Goal: Task Accomplishment & Management: Use online tool/utility

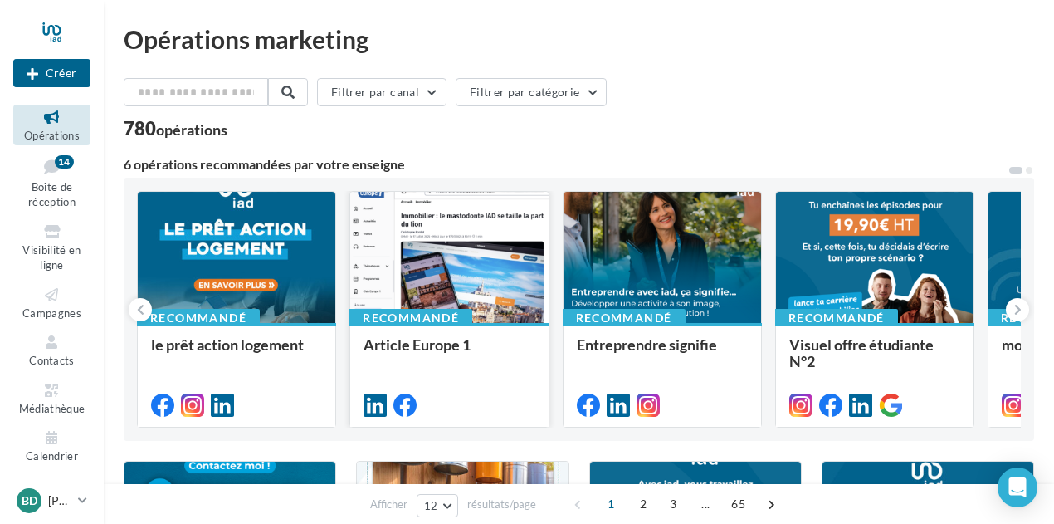
click at [481, 245] on div at bounding box center [449, 258] width 198 height 133
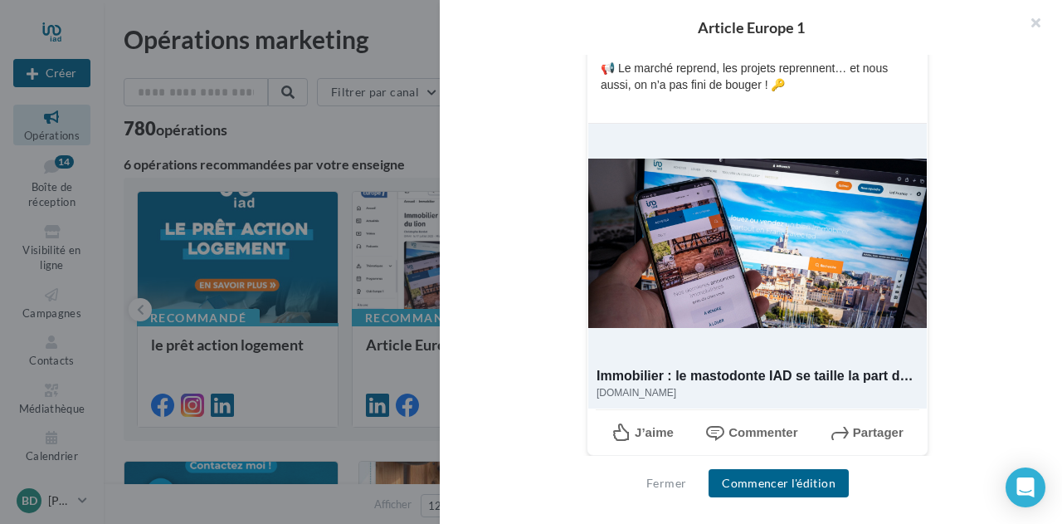
scroll to position [468, 0]
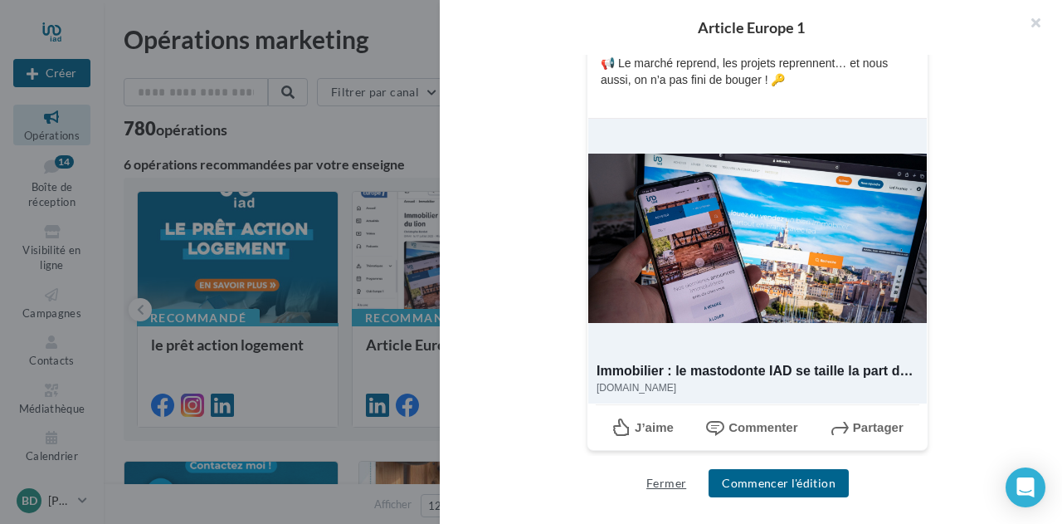
click at [671, 483] on button "Fermer" at bounding box center [666, 483] width 53 height 20
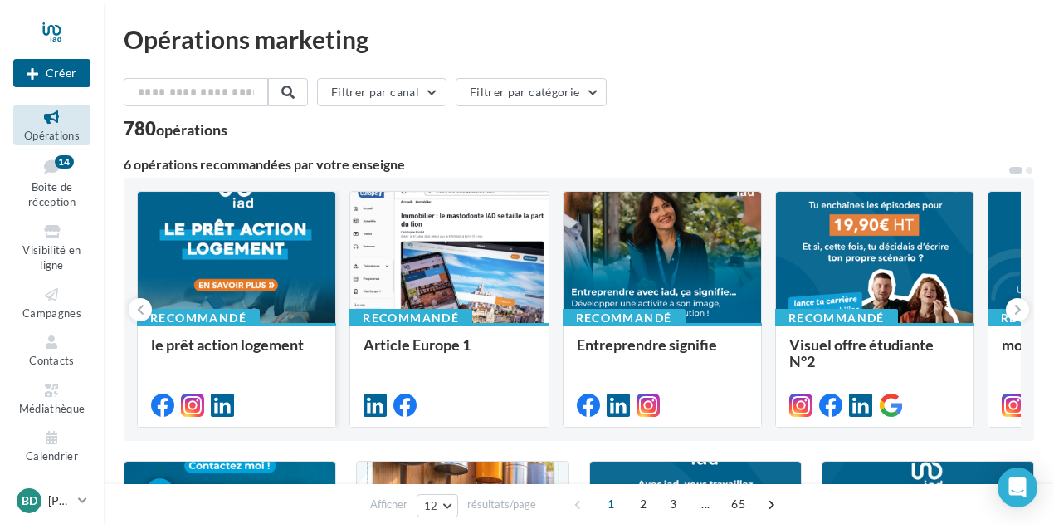
click at [271, 251] on div at bounding box center [237, 258] width 198 height 133
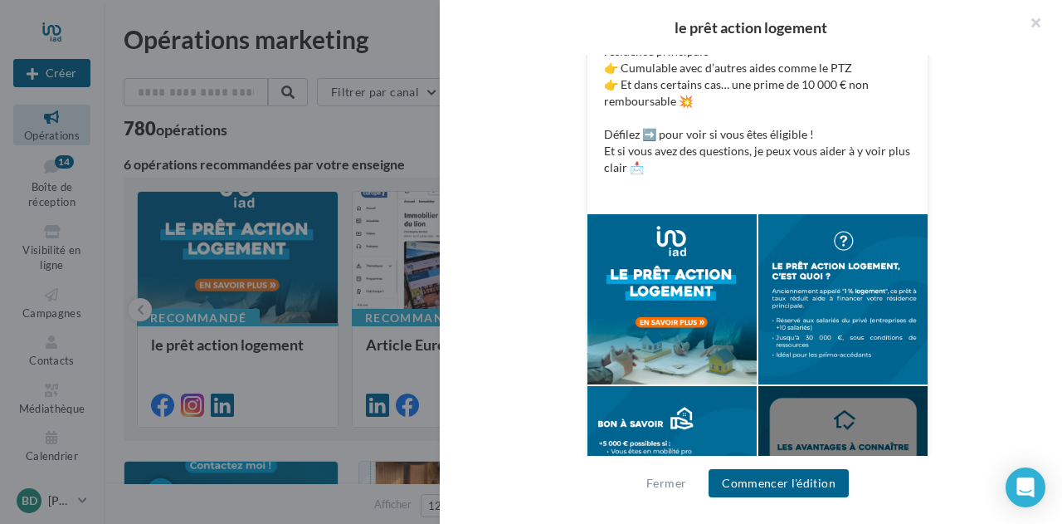
scroll to position [539, 0]
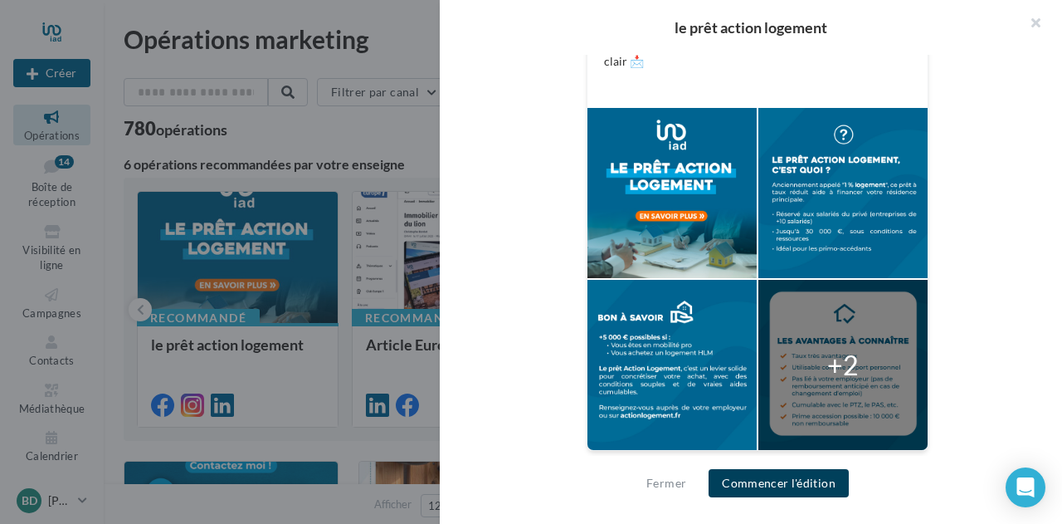
click at [783, 480] on button "Commencer l'édition" at bounding box center [779, 483] width 140 height 28
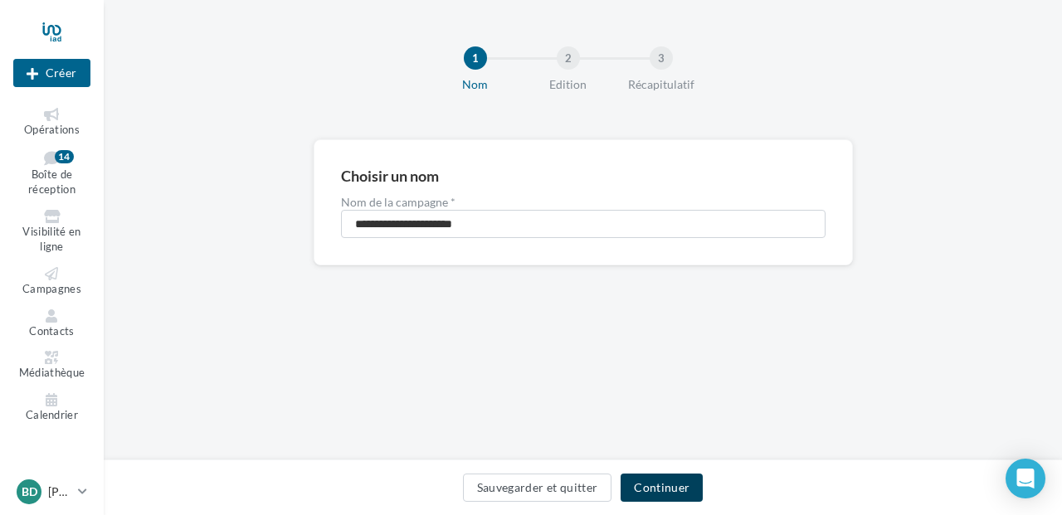
click at [659, 489] on button "Continuer" at bounding box center [662, 488] width 82 height 28
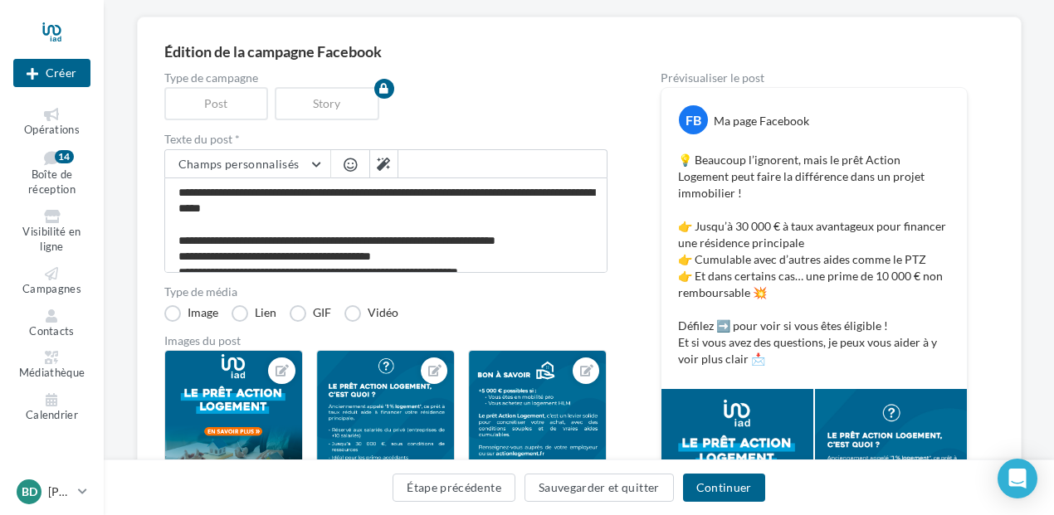
scroll to position [249, 0]
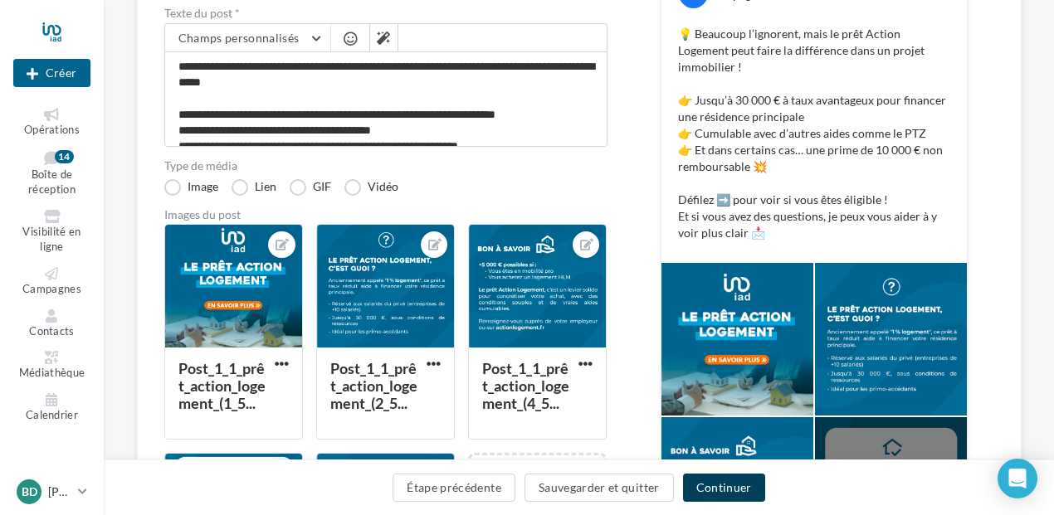
click at [710, 496] on button "Continuer" at bounding box center [724, 488] width 82 height 28
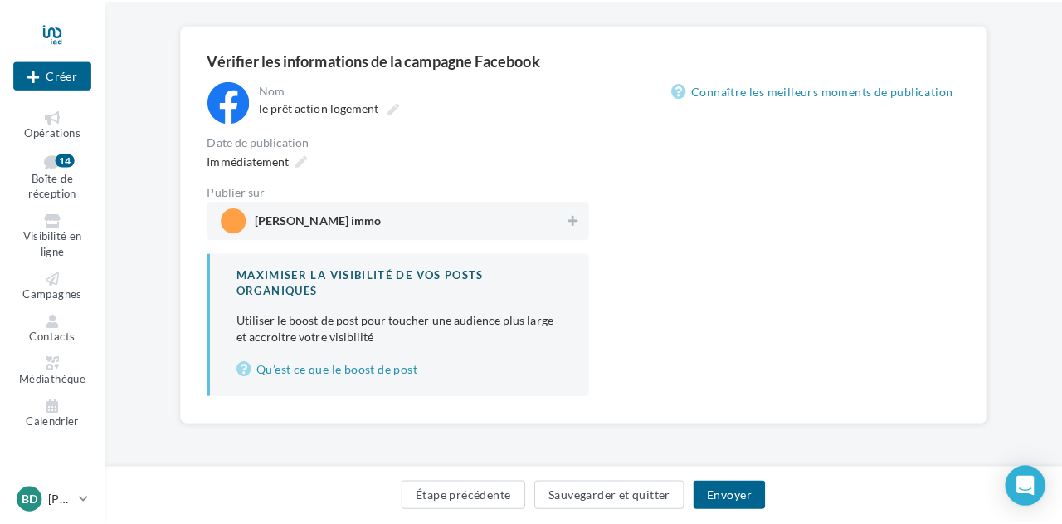
scroll to position [115, 0]
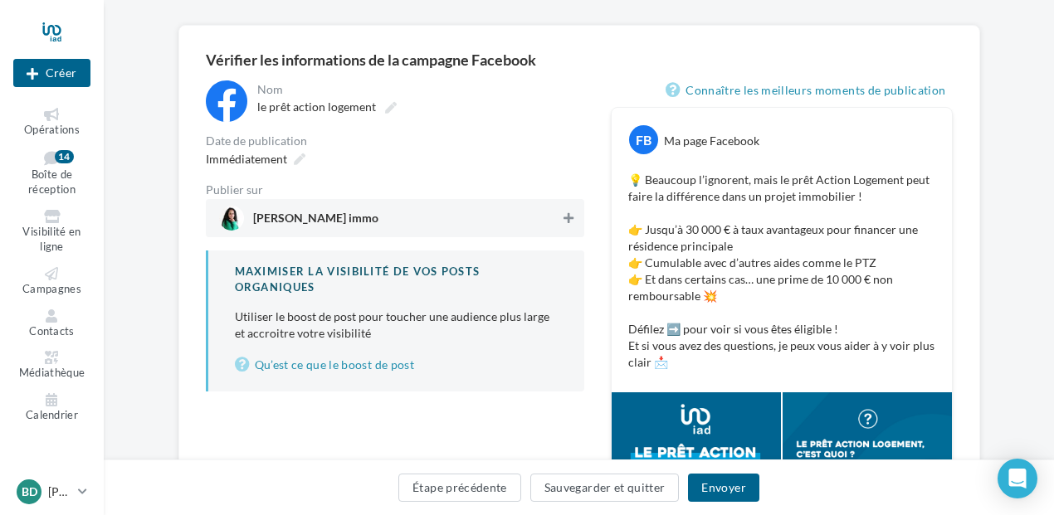
click at [567, 227] on button at bounding box center [568, 218] width 17 height 20
click at [300, 156] on icon at bounding box center [300, 160] width 12 height 12
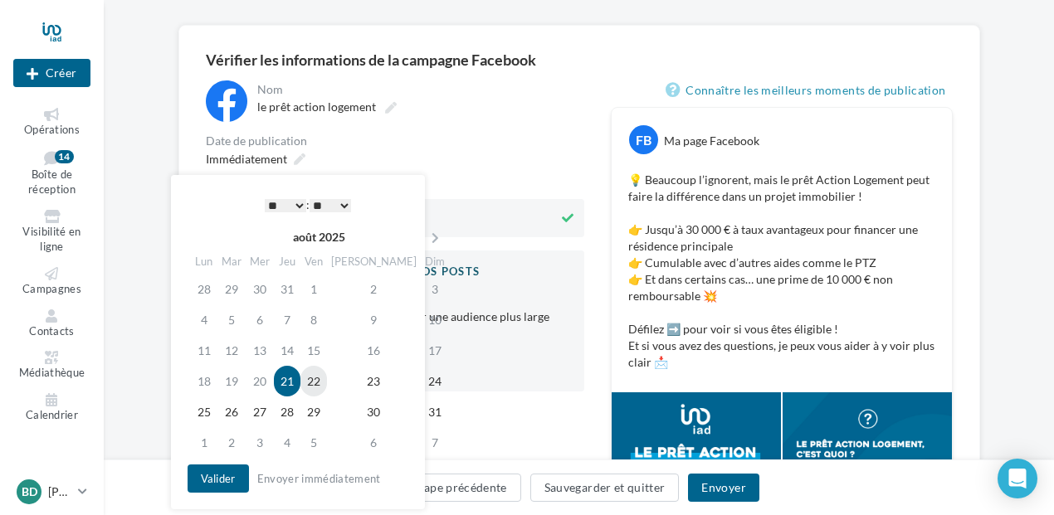
click at [327, 379] on td "22" at bounding box center [313, 381] width 27 height 31
click at [299, 203] on select "* * * * * * * * * * ** ** ** ** ** ** ** ** ** ** ** ** ** **" at bounding box center [285, 205] width 41 height 13
click at [346, 207] on select "** ** ** ** ** **" at bounding box center [330, 205] width 41 height 13
click at [217, 473] on button "Valider" at bounding box center [218, 479] width 61 height 28
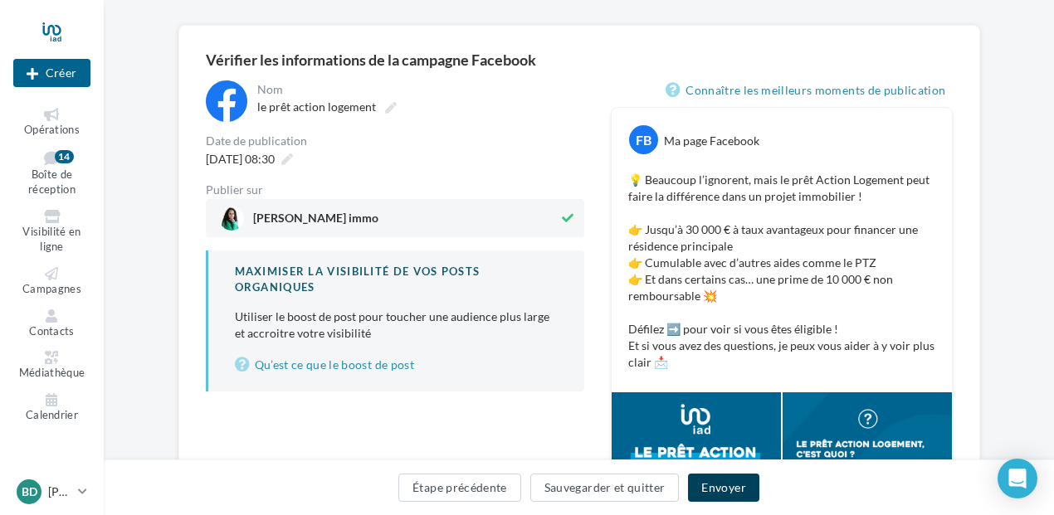
click at [716, 485] on button "Envoyer" at bounding box center [723, 488] width 71 height 28
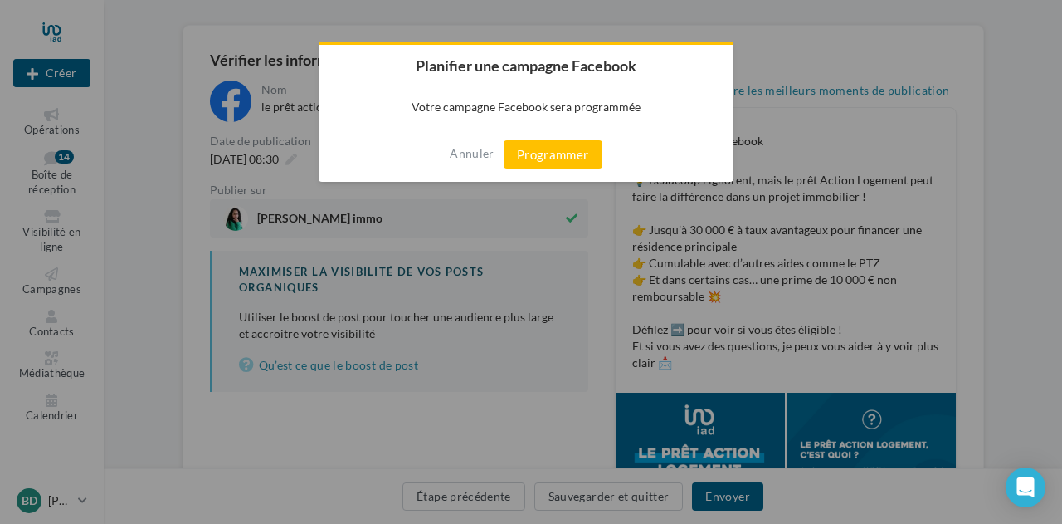
click at [555, 138] on div "Annuler Programmer" at bounding box center [526, 154] width 415 height 55
click at [551, 160] on button "Programmer" at bounding box center [553, 154] width 99 height 28
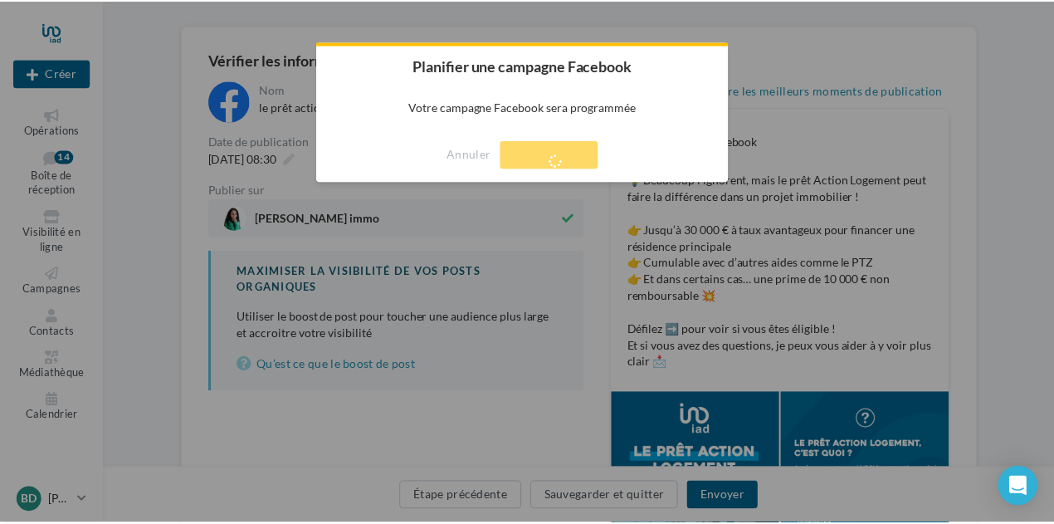
scroll to position [27, 0]
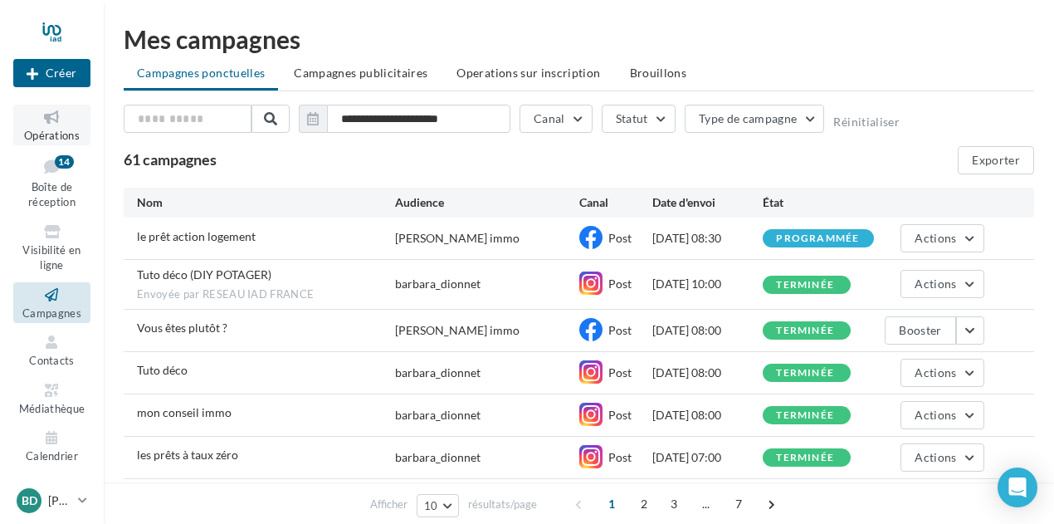
click at [43, 136] on span "Opérations" at bounding box center [52, 135] width 56 height 13
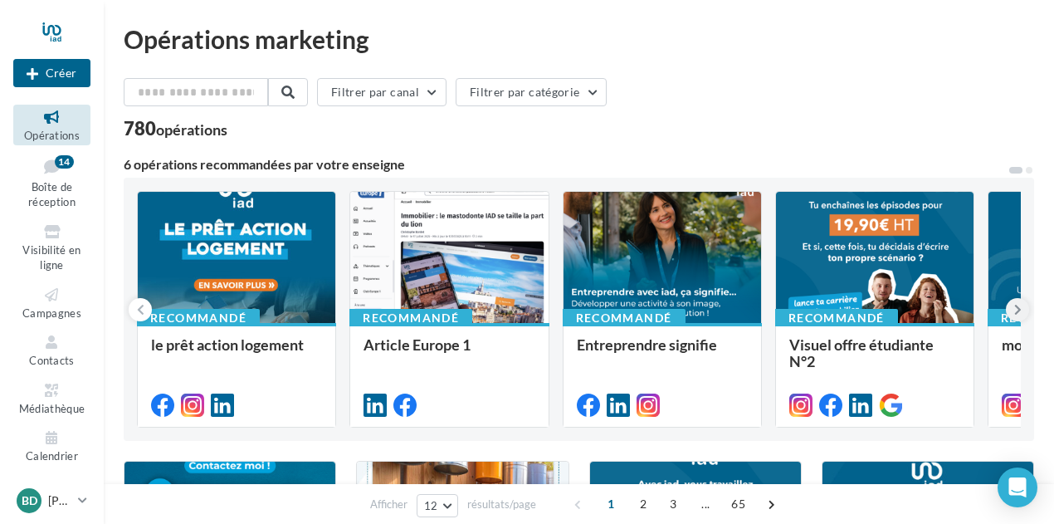
click at [1014, 301] on icon at bounding box center [1017, 309] width 7 height 17
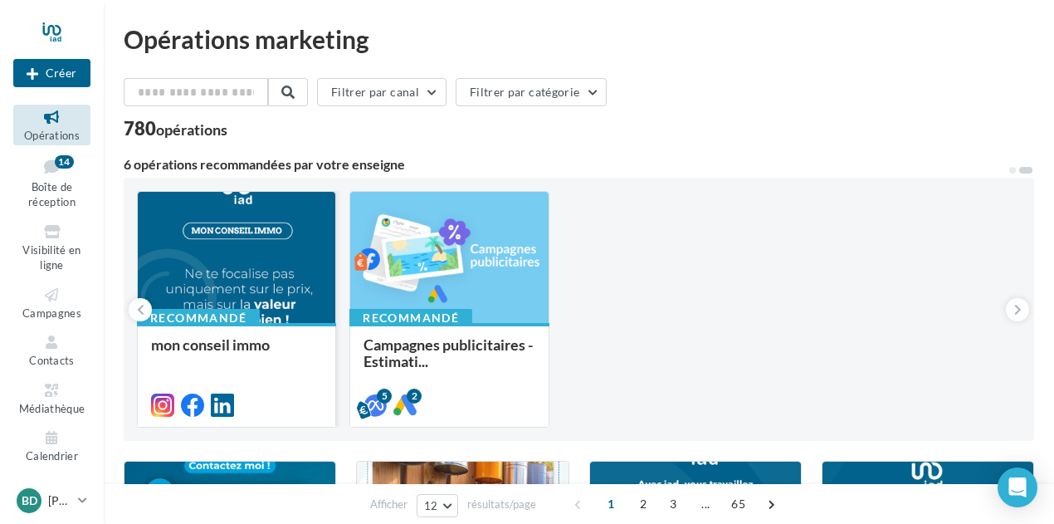
click at [219, 271] on div at bounding box center [237, 258] width 198 height 133
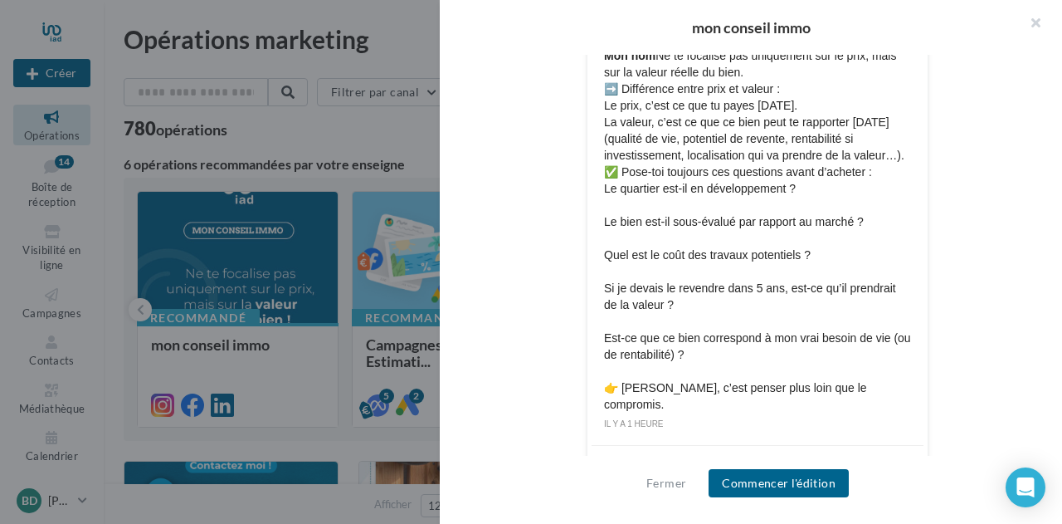
scroll to position [875, 0]
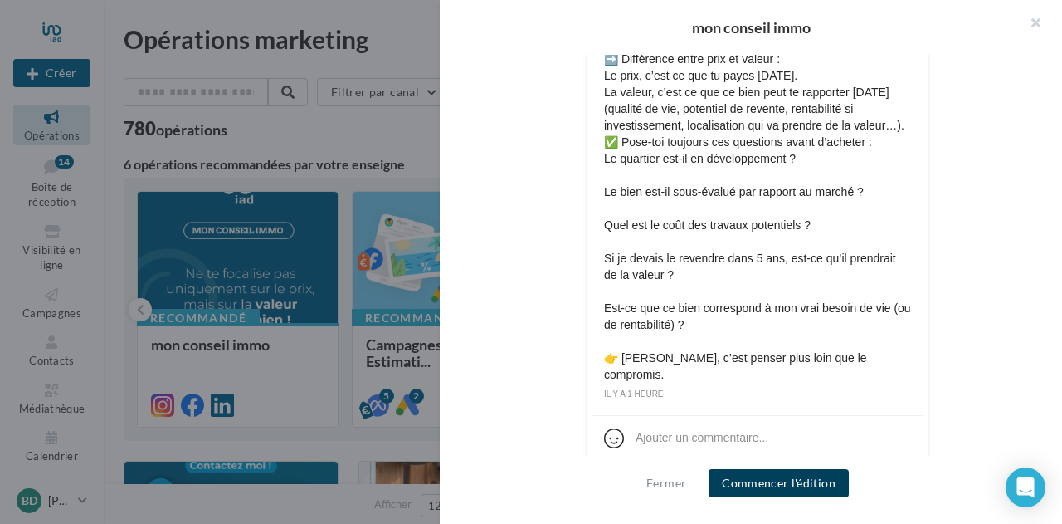
click at [757, 480] on button "Commencer l'édition" at bounding box center [779, 483] width 140 height 28
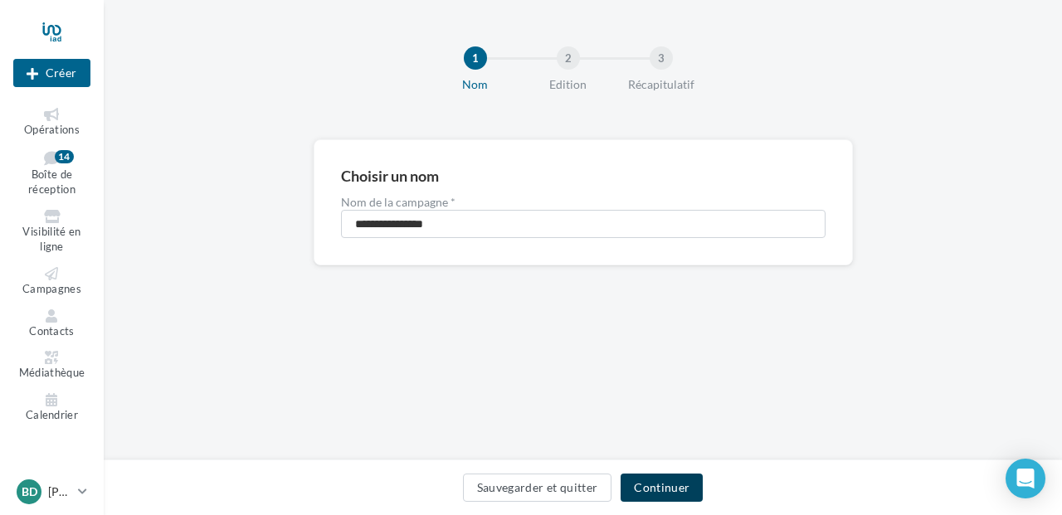
click at [683, 479] on button "Continuer" at bounding box center [662, 488] width 82 height 28
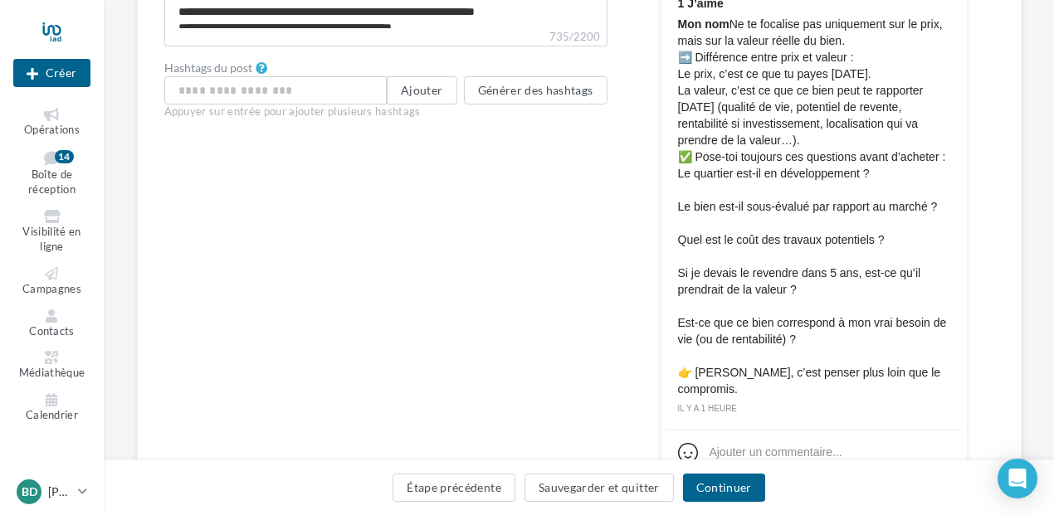
scroll to position [747, 0]
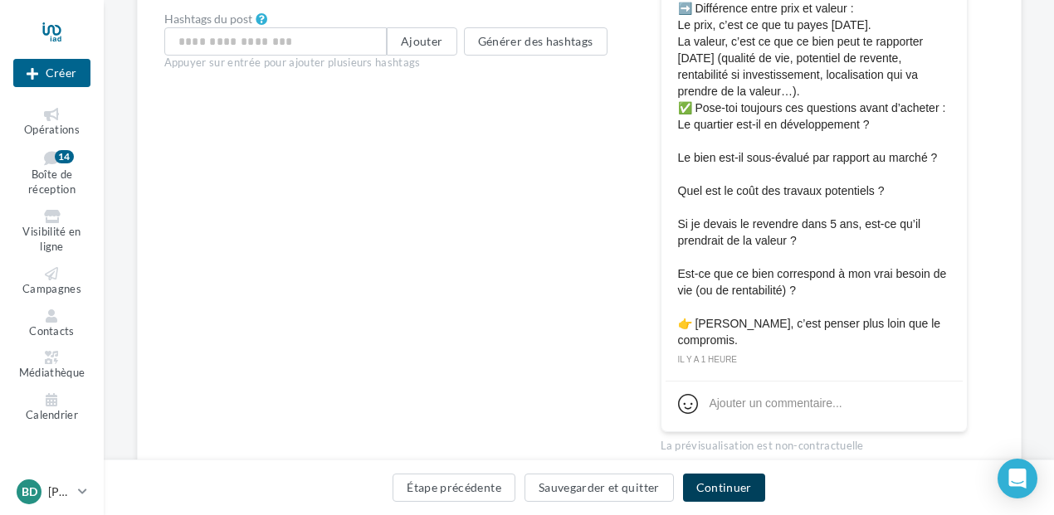
click at [722, 492] on button "Continuer" at bounding box center [724, 488] width 82 height 28
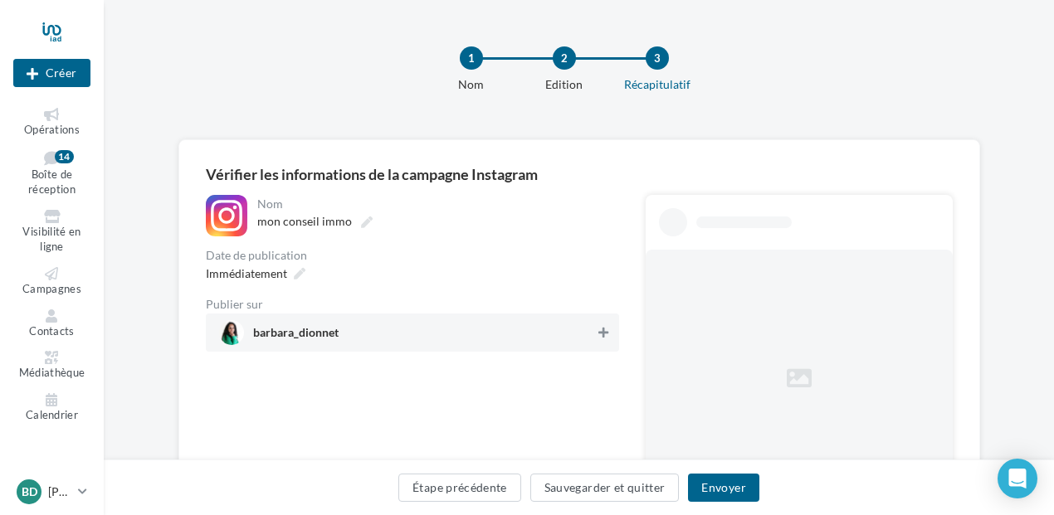
click at [607, 331] on icon at bounding box center [603, 333] width 10 height 12
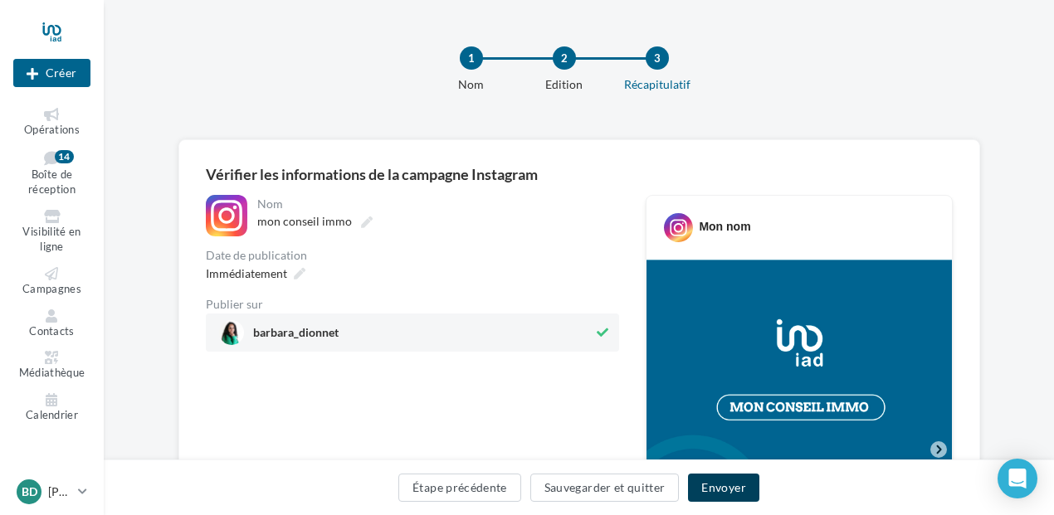
click at [730, 496] on button "Envoyer" at bounding box center [723, 488] width 71 height 28
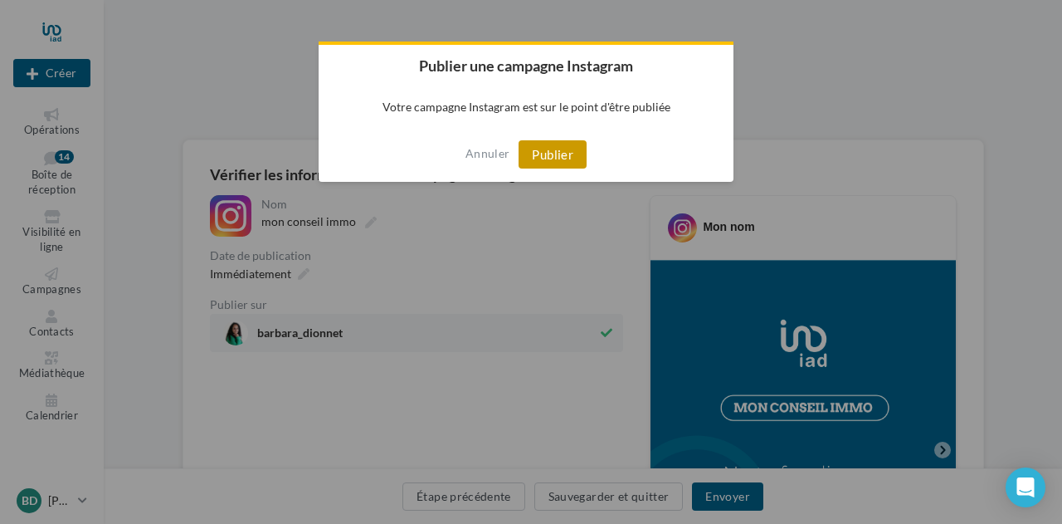
click at [568, 153] on button "Publier" at bounding box center [553, 154] width 68 height 28
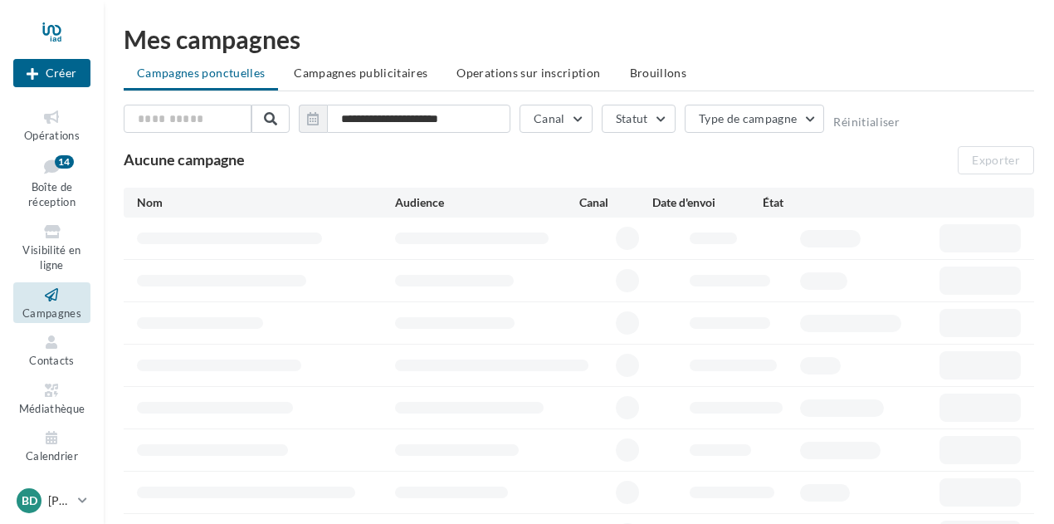
click at [45, 131] on span "Opérations" at bounding box center [52, 135] width 56 height 13
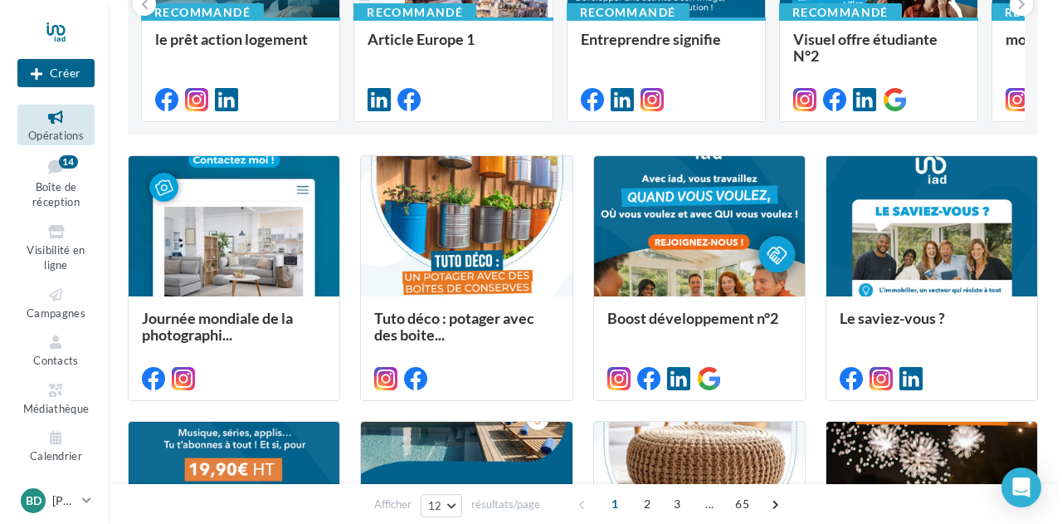
scroll to position [332, 0]
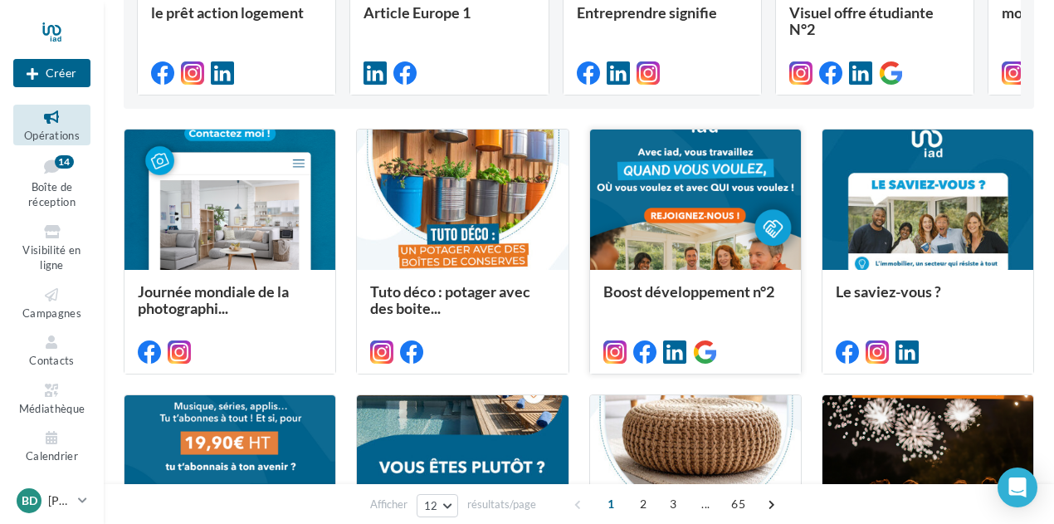
click at [689, 201] on div at bounding box center [695, 200] width 211 height 142
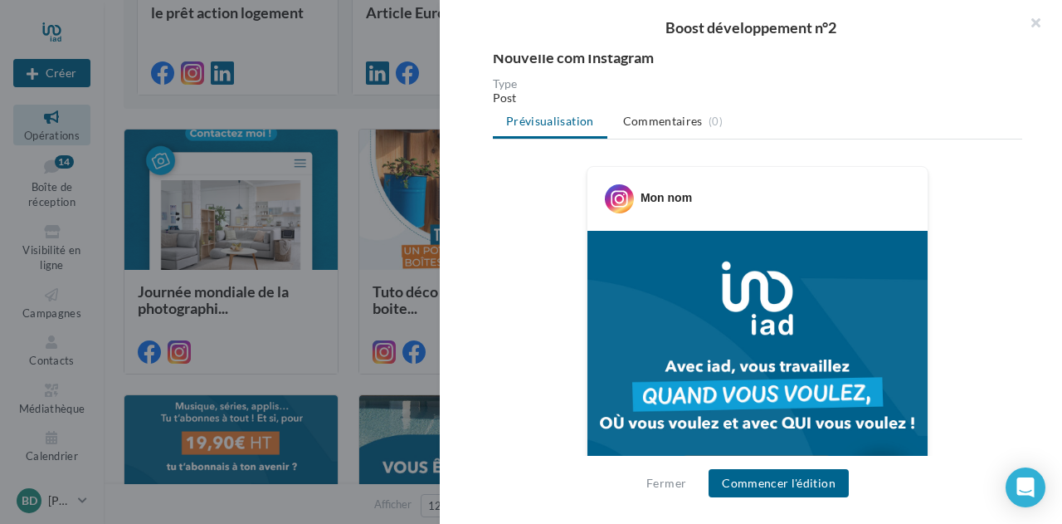
scroll to position [0, 0]
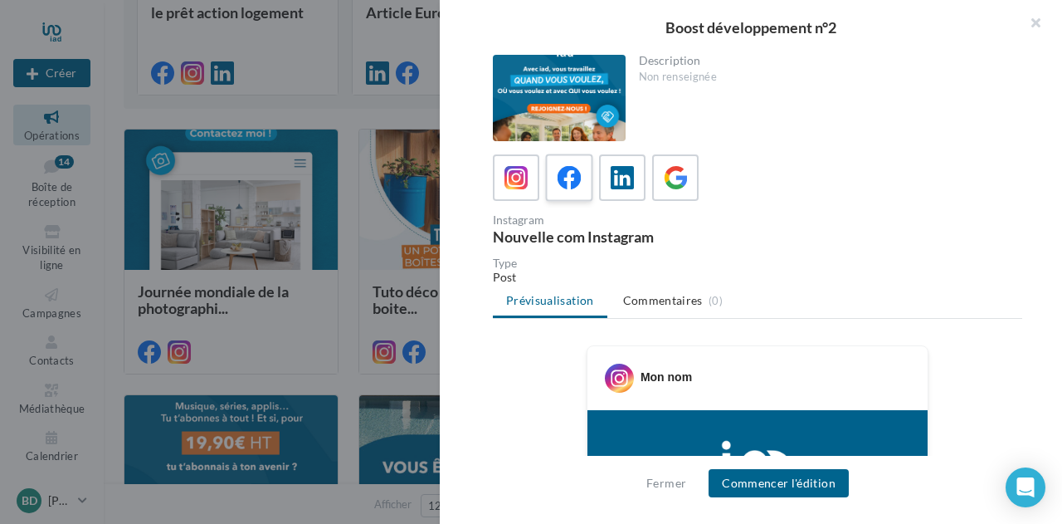
click at [558, 185] on icon at bounding box center [570, 178] width 24 height 24
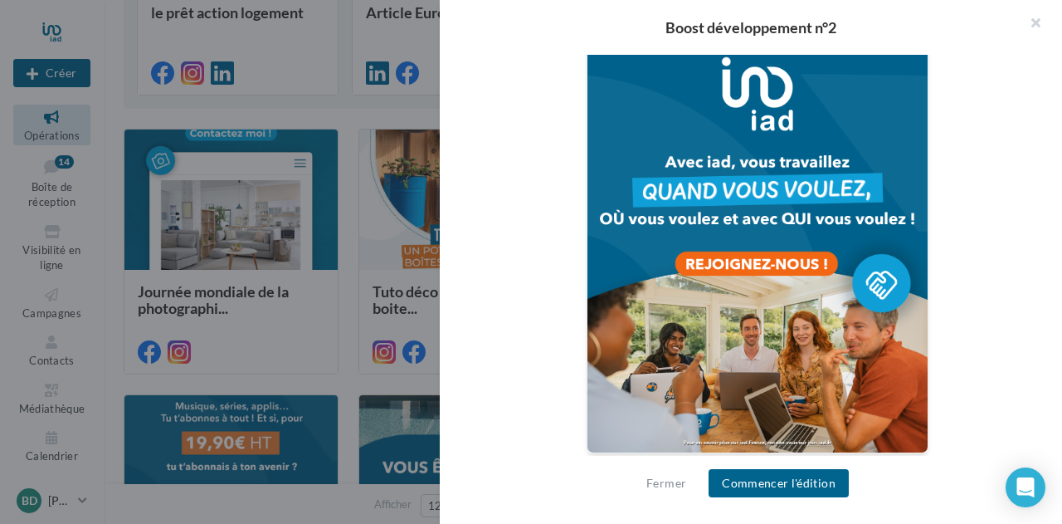
scroll to position [607, 0]
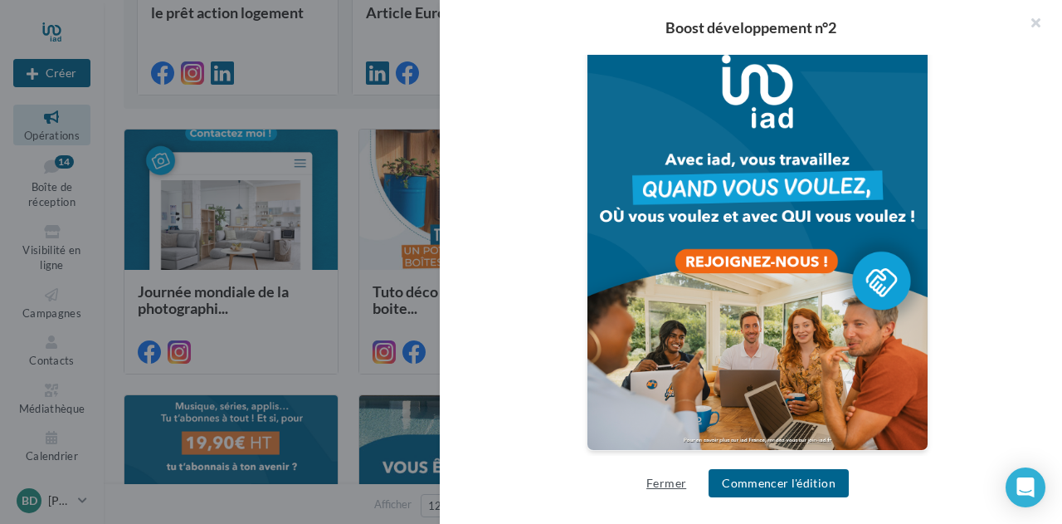
click at [671, 474] on button "Fermer" at bounding box center [666, 483] width 53 height 20
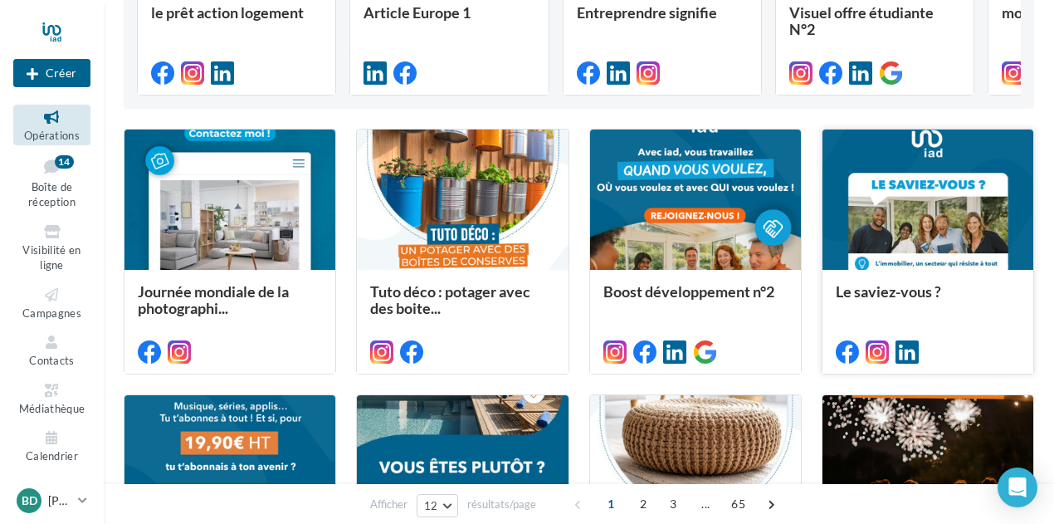
click at [915, 205] on div at bounding box center [927, 200] width 211 height 142
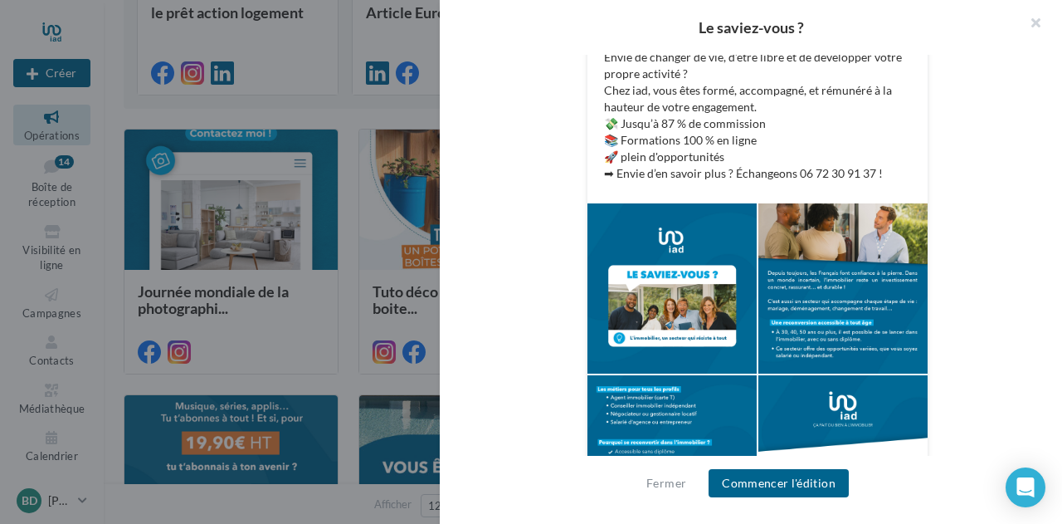
scroll to position [556, 0]
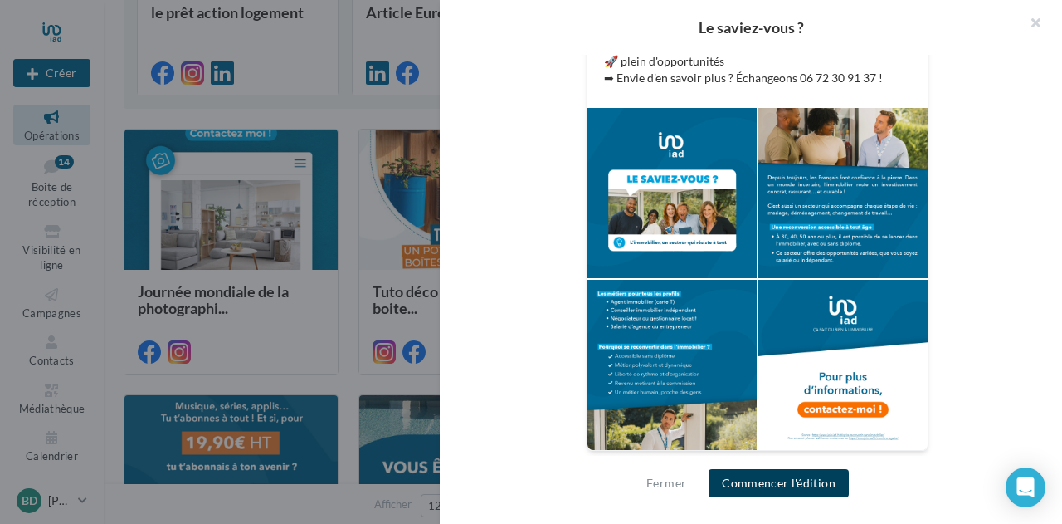
click at [762, 478] on button "Commencer l'édition" at bounding box center [779, 483] width 140 height 28
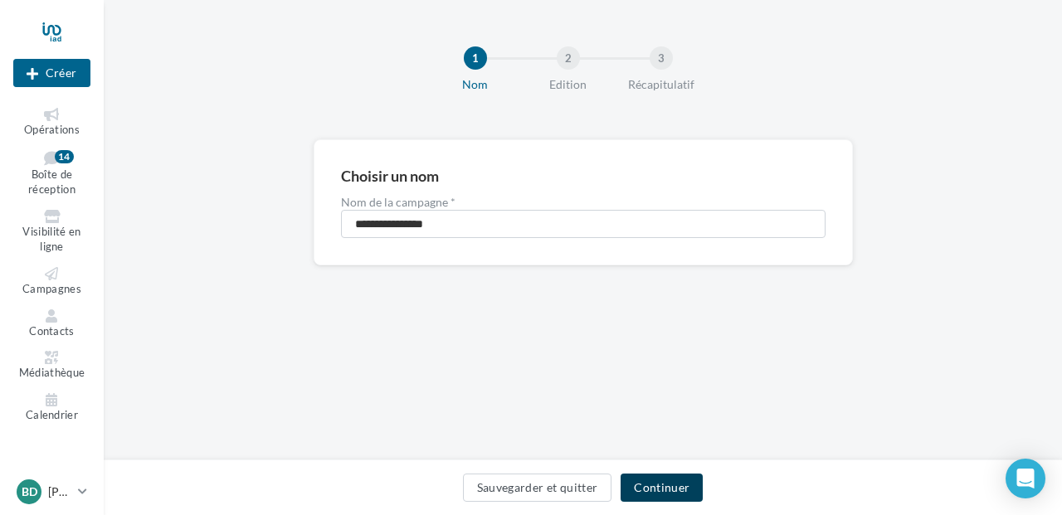
click at [689, 498] on button "Continuer" at bounding box center [662, 488] width 82 height 28
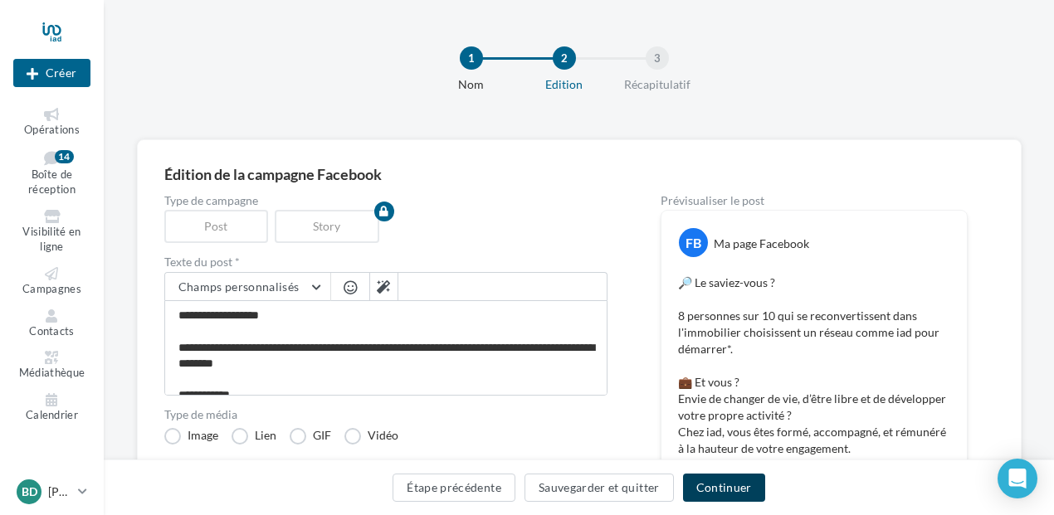
click at [728, 480] on button "Continuer" at bounding box center [724, 488] width 82 height 28
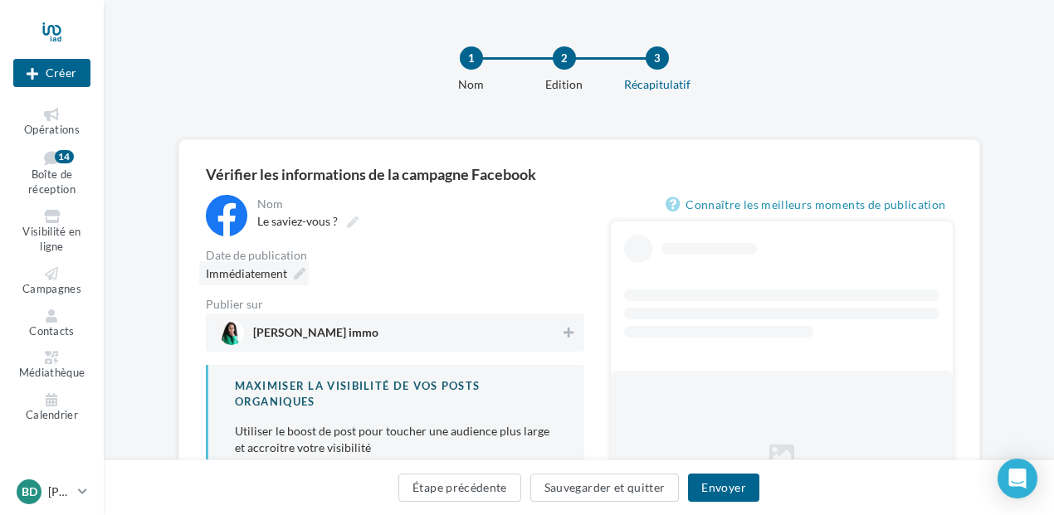
click at [299, 276] on icon at bounding box center [300, 274] width 12 height 12
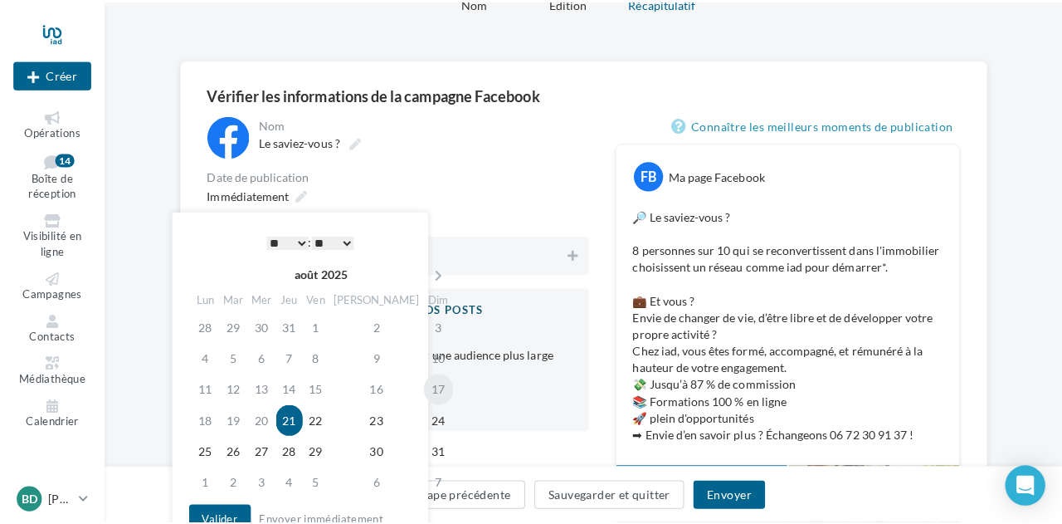
scroll to position [83, 0]
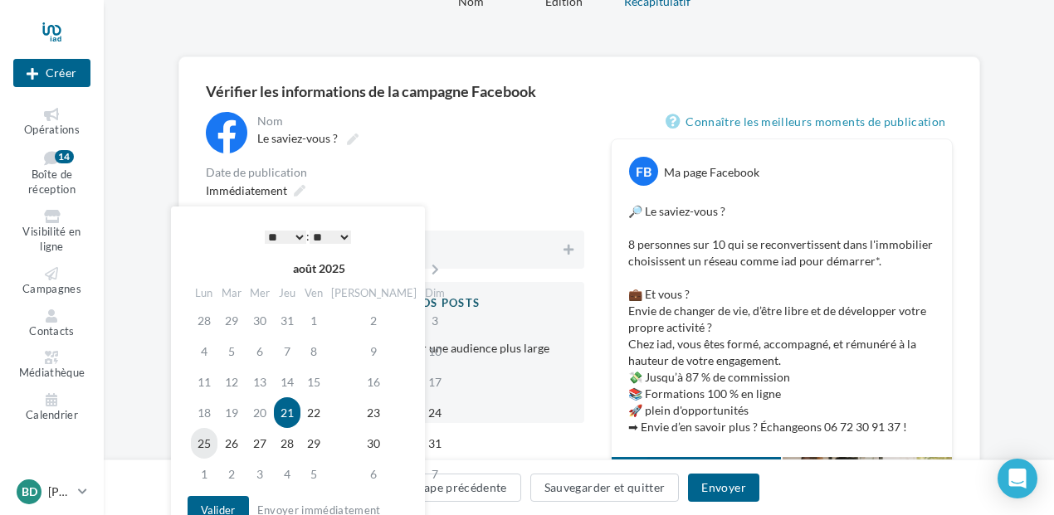
click at [216, 446] on td "25" at bounding box center [204, 443] width 27 height 31
click at [297, 237] on select "* * * * * * * * * * ** ** ** ** ** ** ** ** ** ** ** ** ** **" at bounding box center [285, 237] width 41 height 13
click at [554, 187] on div "Immédiatement" at bounding box center [395, 190] width 378 height 24
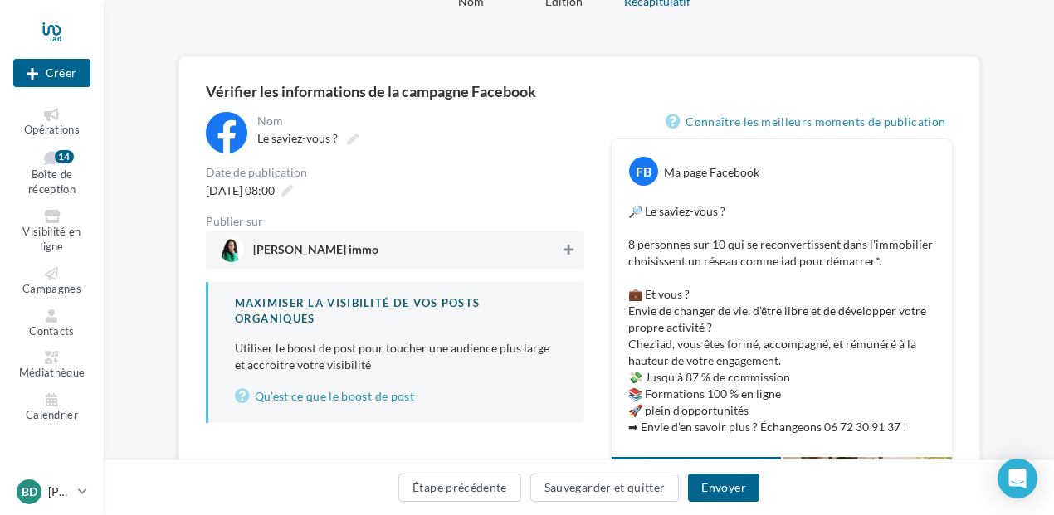
click at [574, 247] on button at bounding box center [568, 250] width 17 height 20
click at [710, 487] on button "Envoyer" at bounding box center [723, 488] width 71 height 28
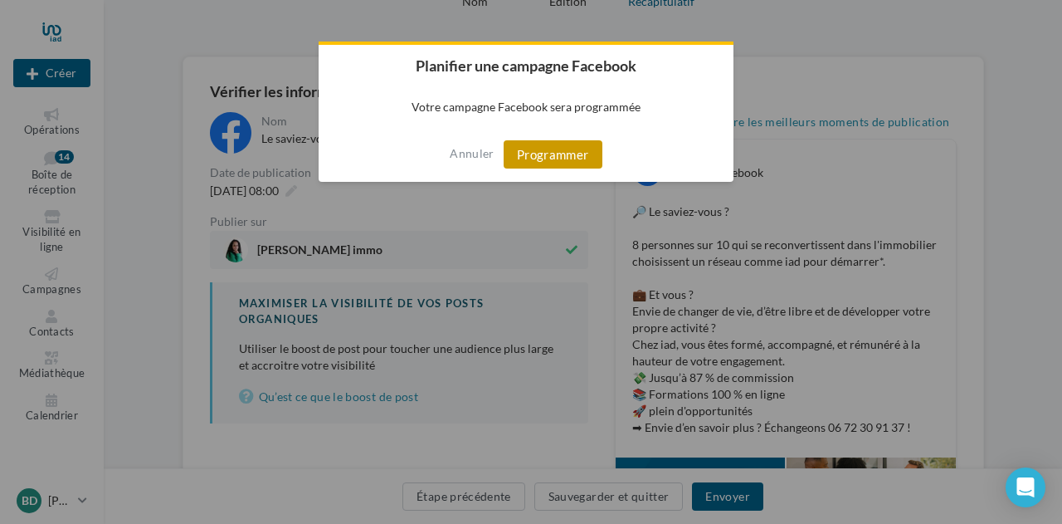
click at [547, 152] on button "Programmer" at bounding box center [553, 154] width 99 height 28
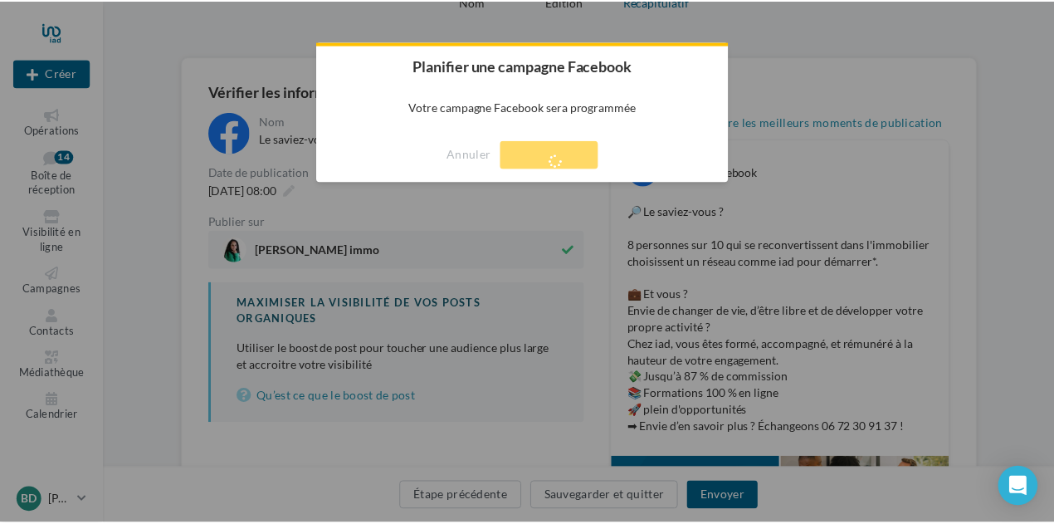
scroll to position [27, 0]
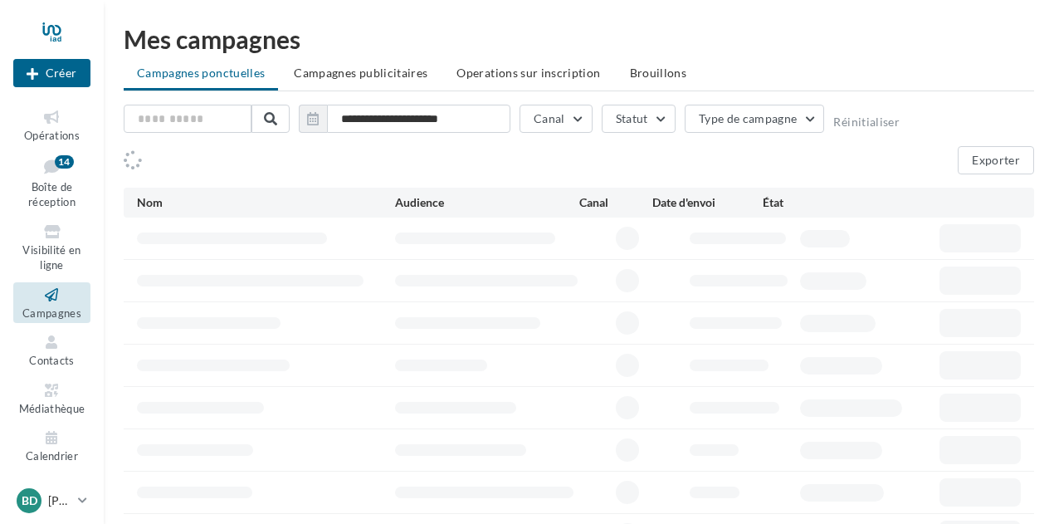
click at [60, 124] on icon at bounding box center [51, 117] width 67 height 19
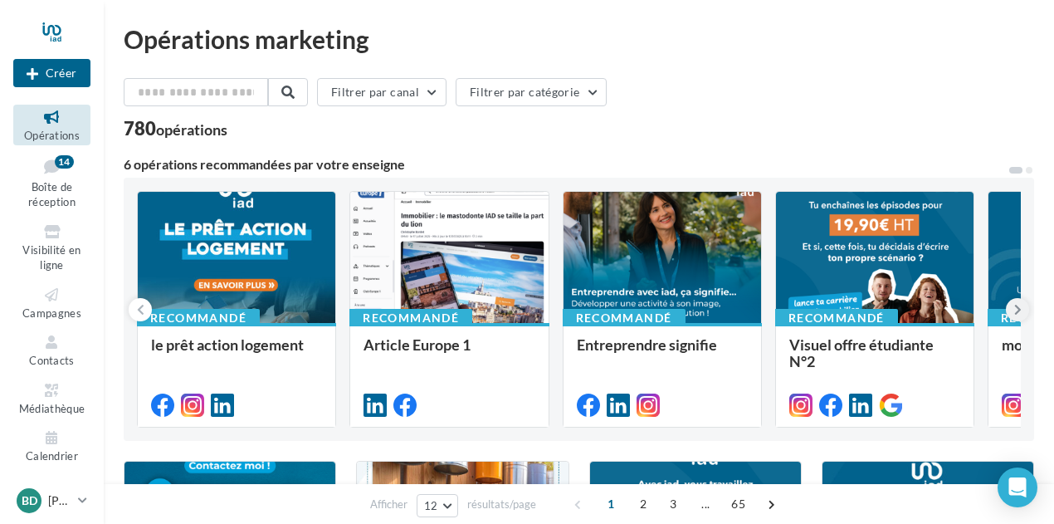
click at [1017, 316] on icon at bounding box center [1017, 309] width 7 height 17
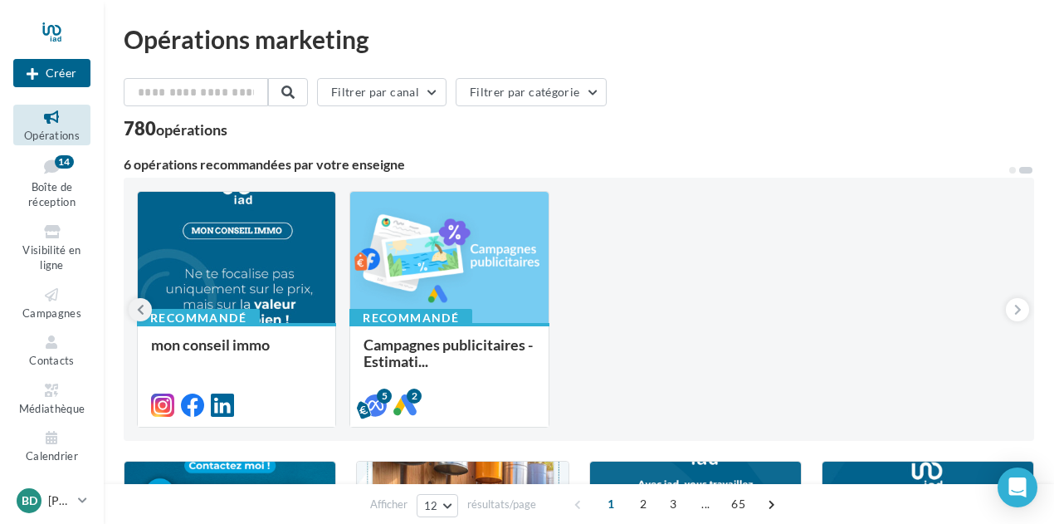
click at [142, 305] on icon at bounding box center [140, 309] width 7 height 17
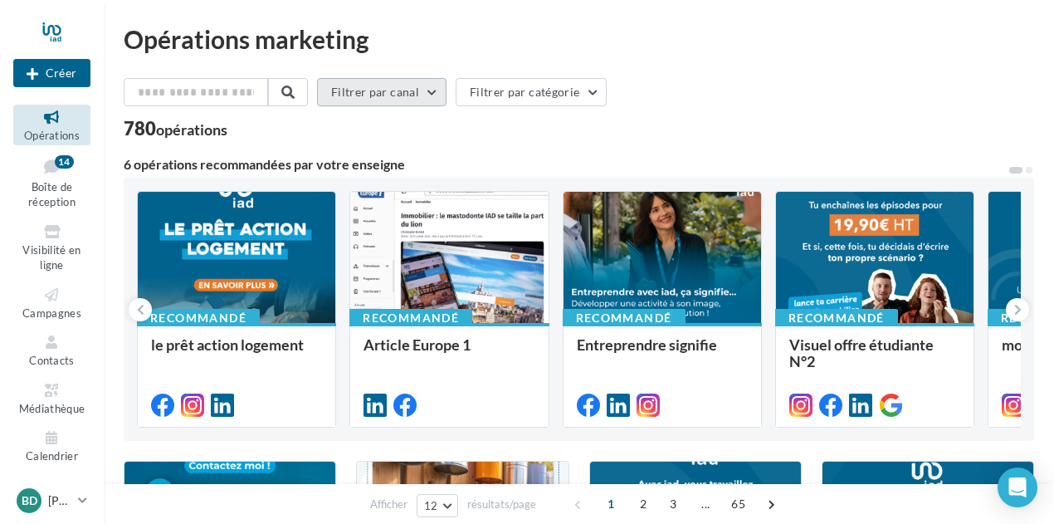
click at [441, 85] on button "Filtrer par canal" at bounding box center [381, 92] width 129 height 28
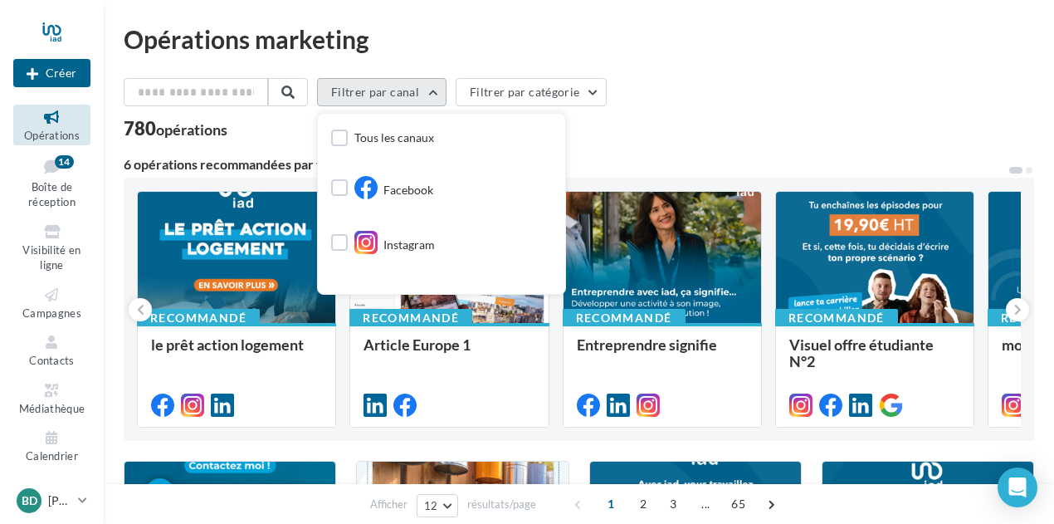
click at [441, 85] on button "Filtrer par canal" at bounding box center [381, 92] width 129 height 28
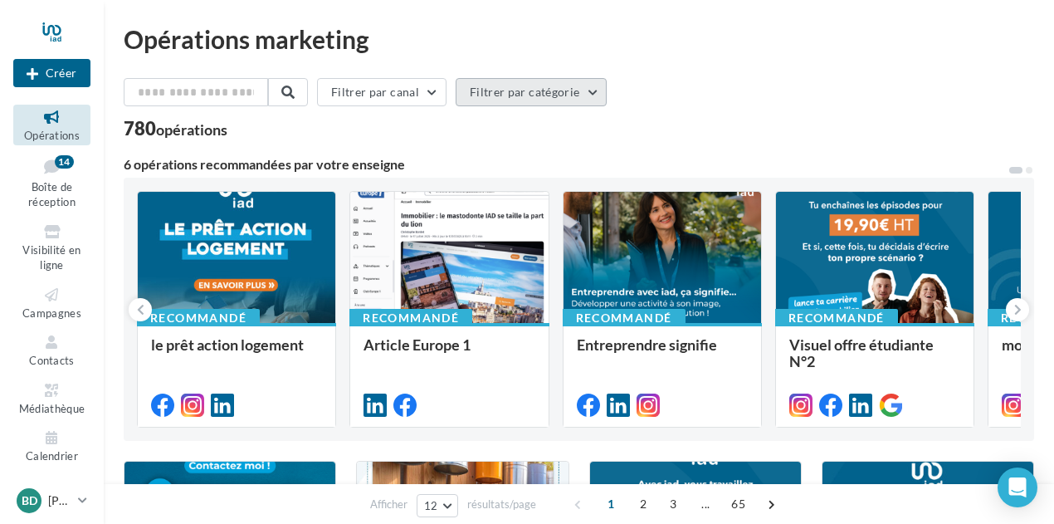
click at [559, 85] on button "Filtrer par catégorie" at bounding box center [531, 92] width 151 height 28
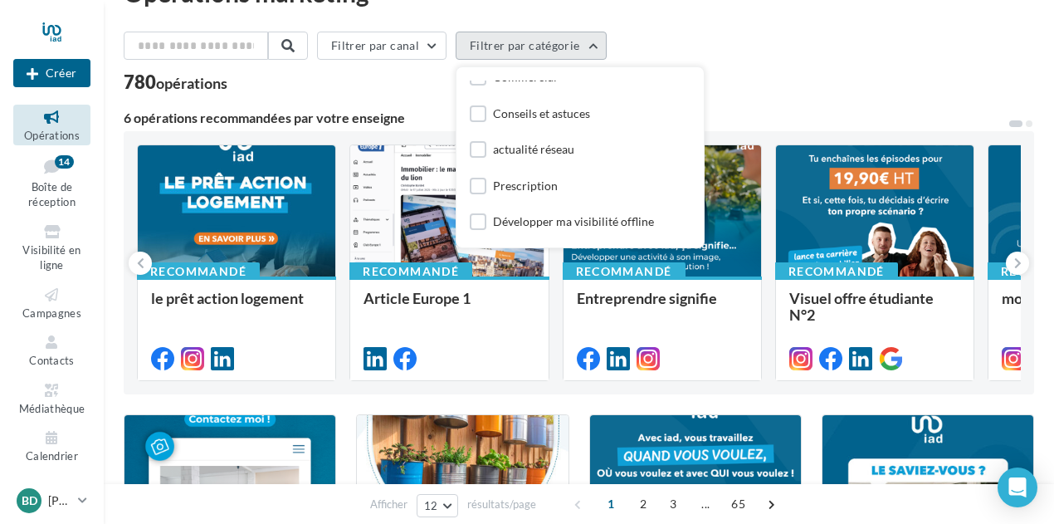
scroll to position [83, 0]
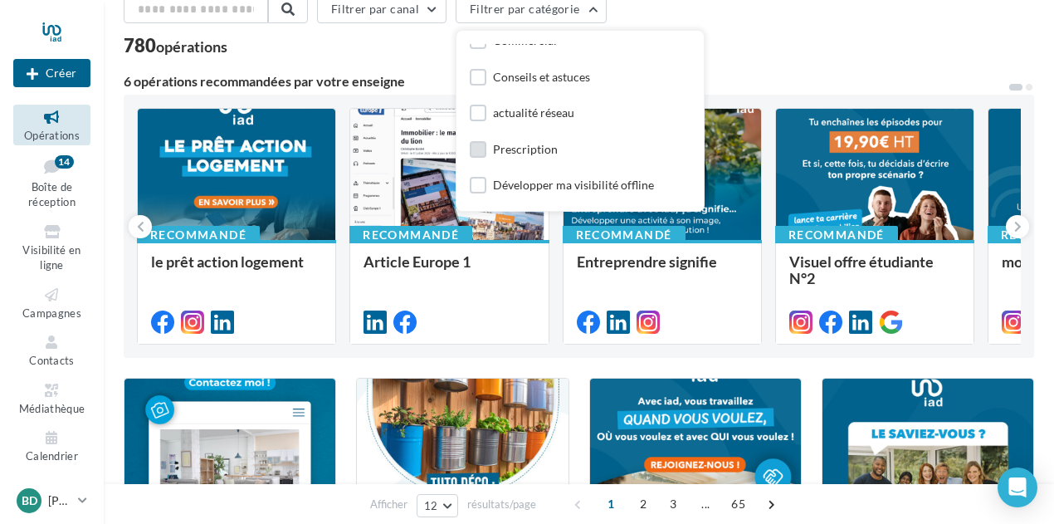
click at [536, 149] on div "Prescription" at bounding box center [525, 149] width 65 height 17
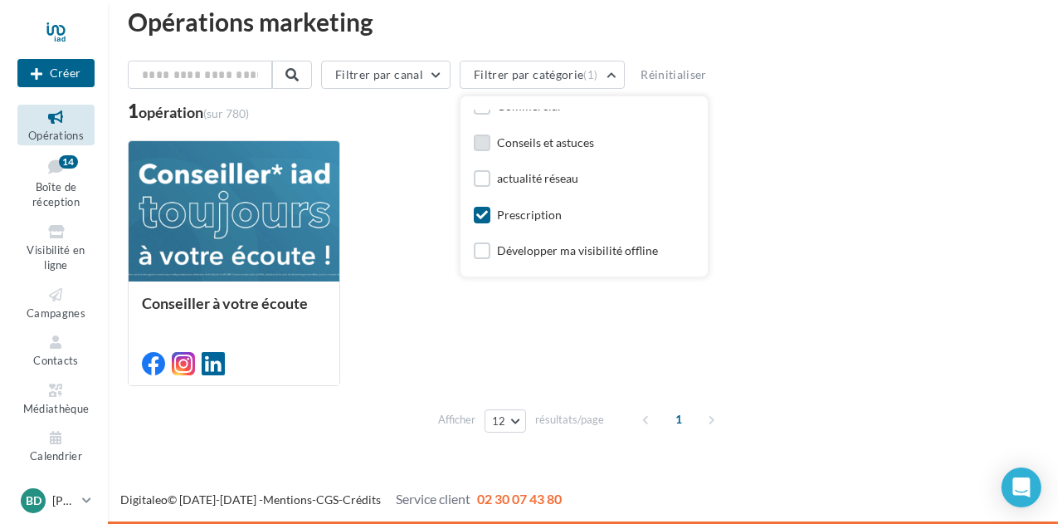
scroll to position [17, 0]
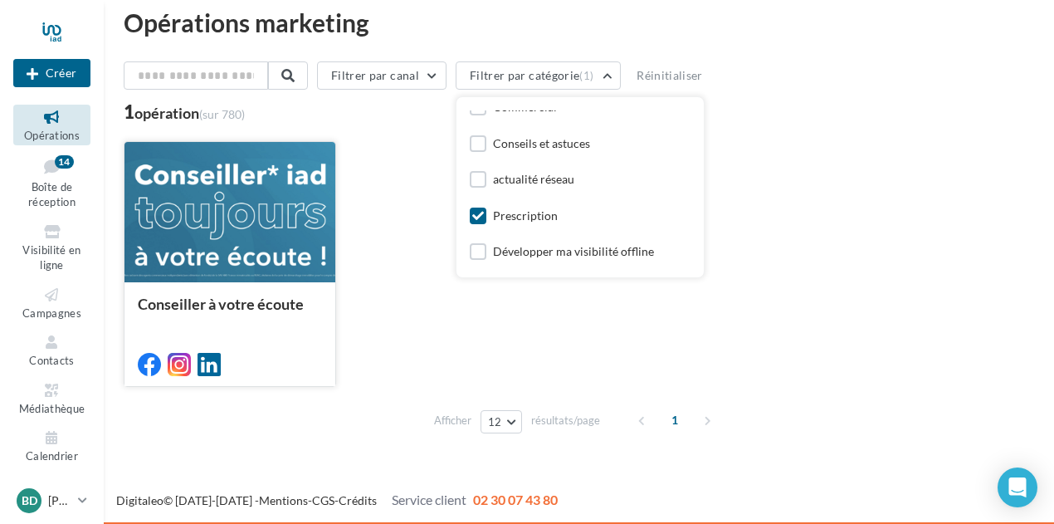
click at [199, 198] on div at bounding box center [229, 213] width 211 height 142
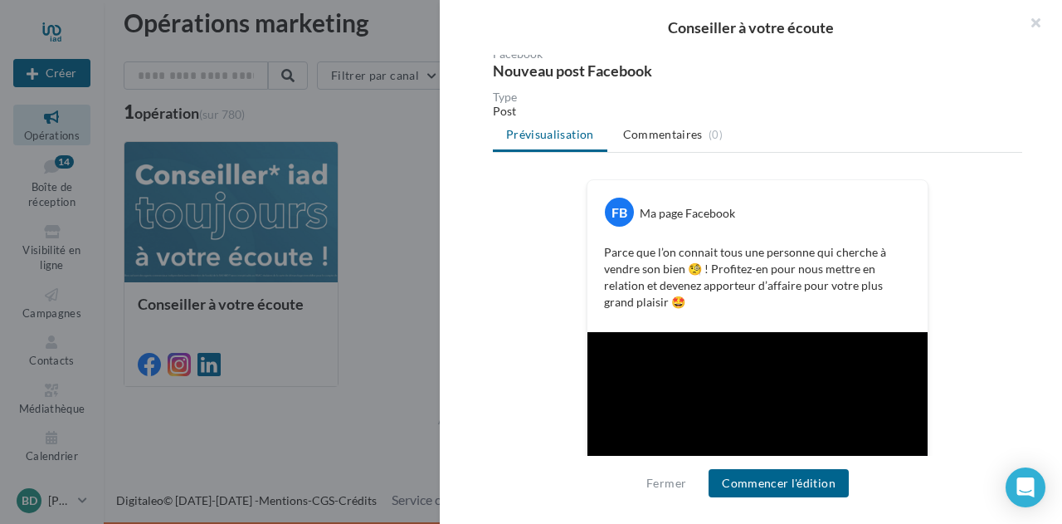
scroll to position [240, 0]
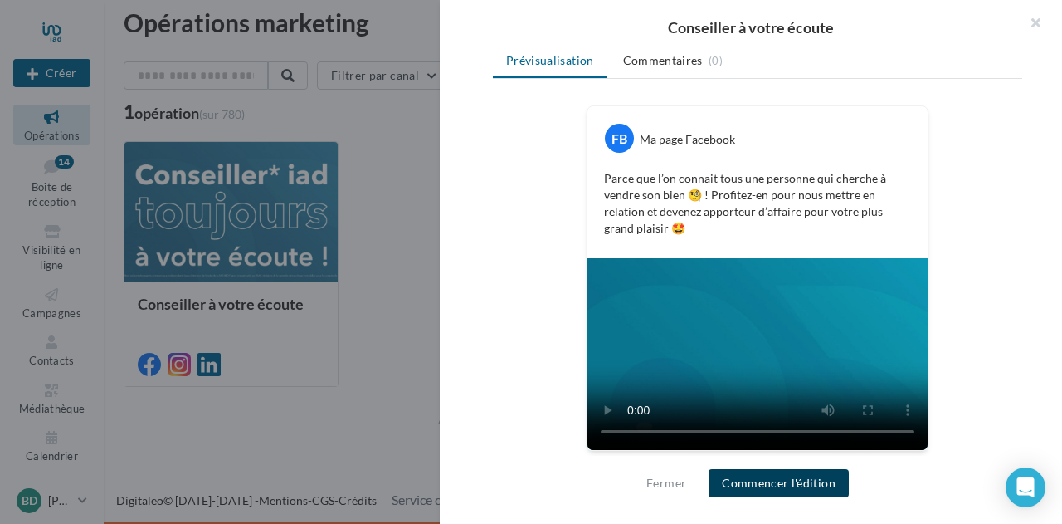
click at [794, 479] on button "Commencer l'édition" at bounding box center [779, 483] width 140 height 28
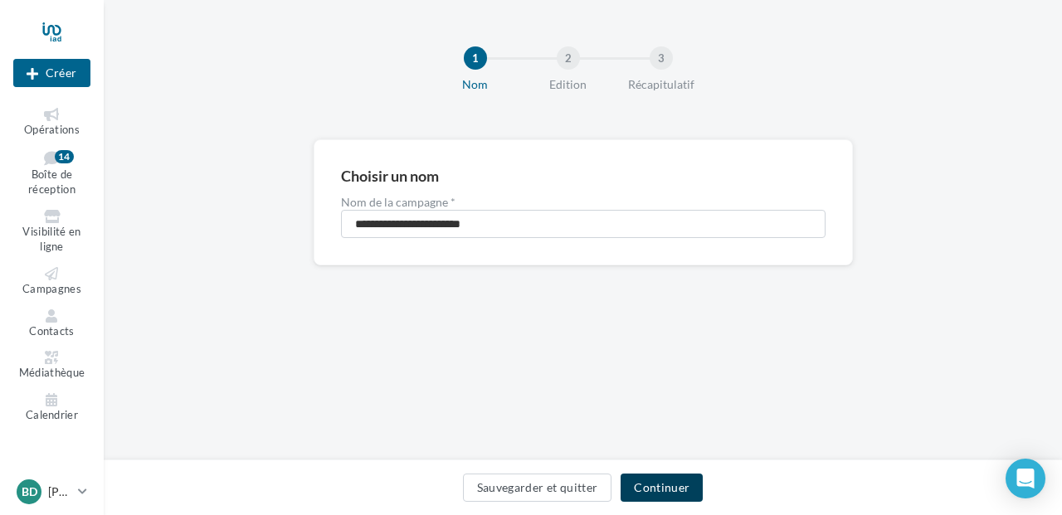
click at [666, 486] on button "Continuer" at bounding box center [662, 488] width 82 height 28
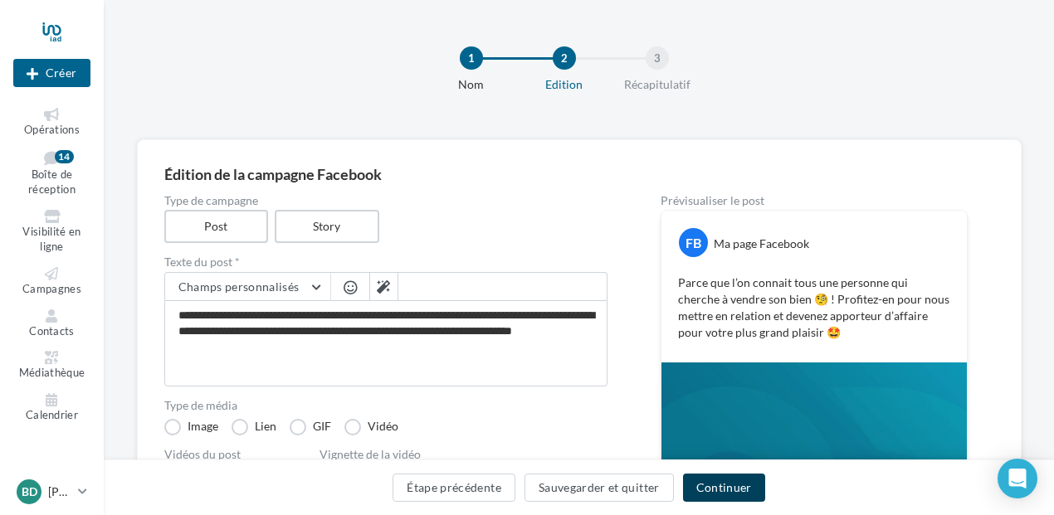
click at [715, 489] on button "Continuer" at bounding box center [724, 488] width 82 height 28
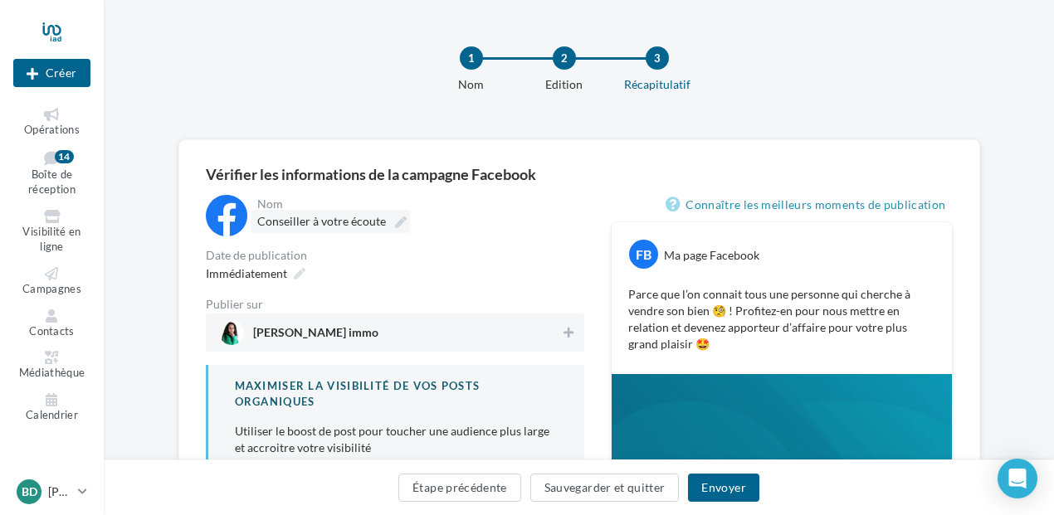
click at [306, 222] on span "Conseiller à votre écoute" at bounding box center [321, 221] width 129 height 14
click at [306, 222] on input "**********" at bounding box center [330, 224] width 146 height 28
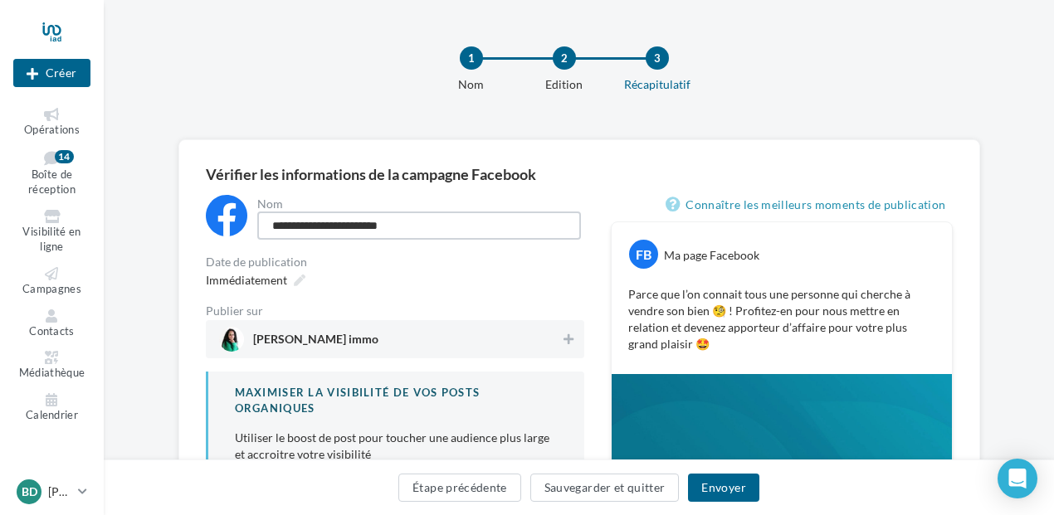
click at [323, 225] on input "**********" at bounding box center [419, 226] width 324 height 28
click at [318, 222] on input "**********" at bounding box center [419, 226] width 324 height 28
type input "**********"
click at [262, 278] on span "Immédiatement" at bounding box center [246, 280] width 81 height 14
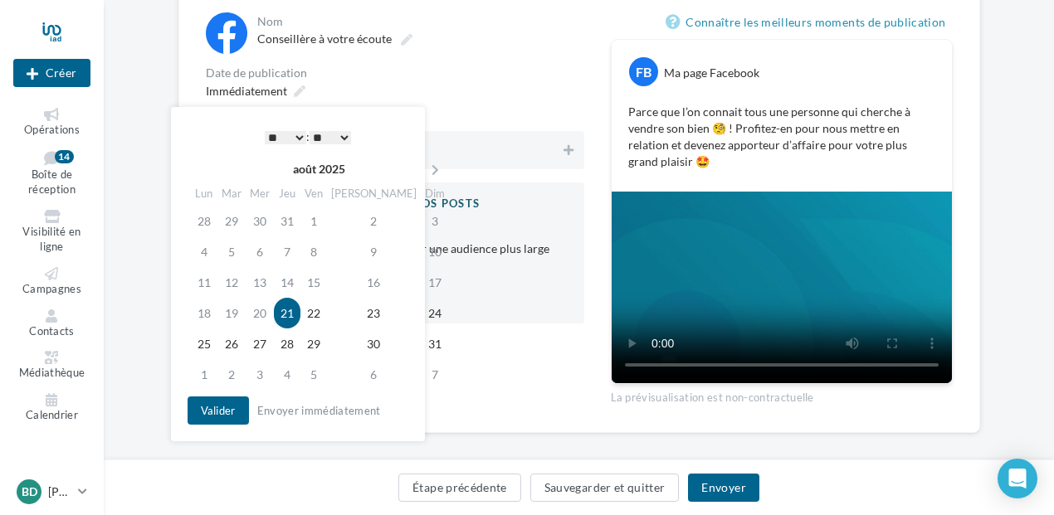
scroll to position [197, 0]
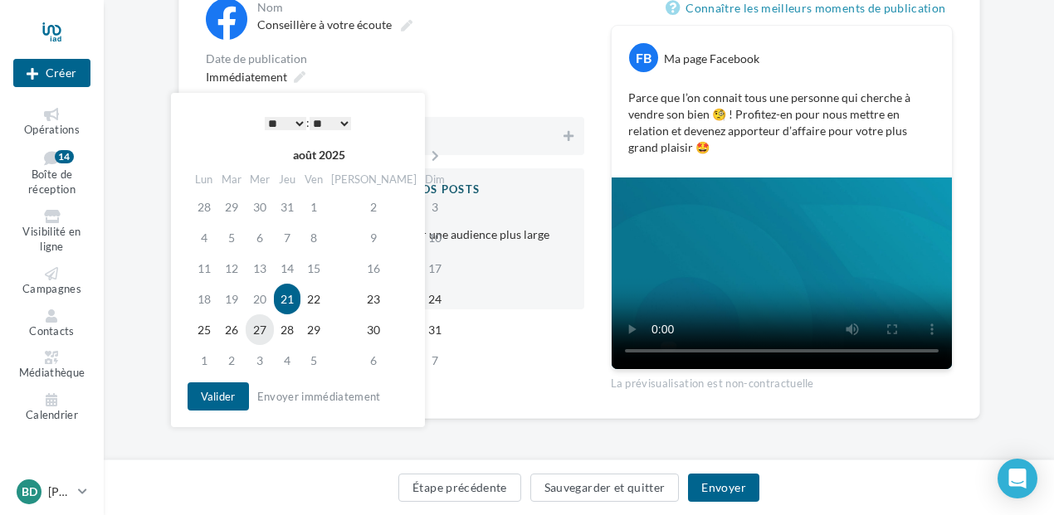
click at [271, 327] on td "27" at bounding box center [260, 330] width 28 height 31
click at [299, 125] on select "* * * * * * * * * * ** ** ** ** ** ** ** ** ** ** ** ** ** **" at bounding box center [285, 123] width 41 height 13
click at [239, 400] on button "Valider" at bounding box center [218, 397] width 61 height 28
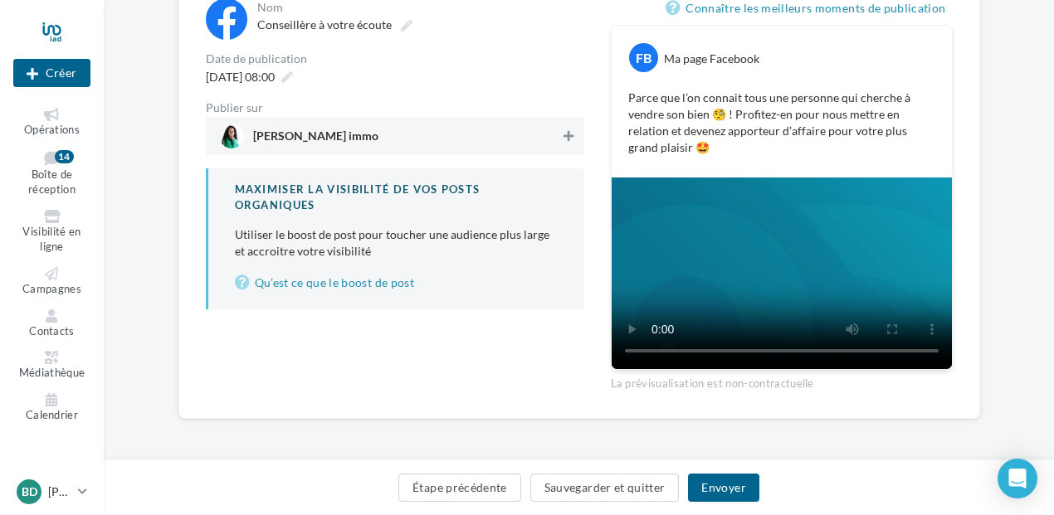
click at [564, 127] on button at bounding box center [568, 136] width 17 height 20
click at [705, 480] on button "Envoyer" at bounding box center [723, 488] width 71 height 28
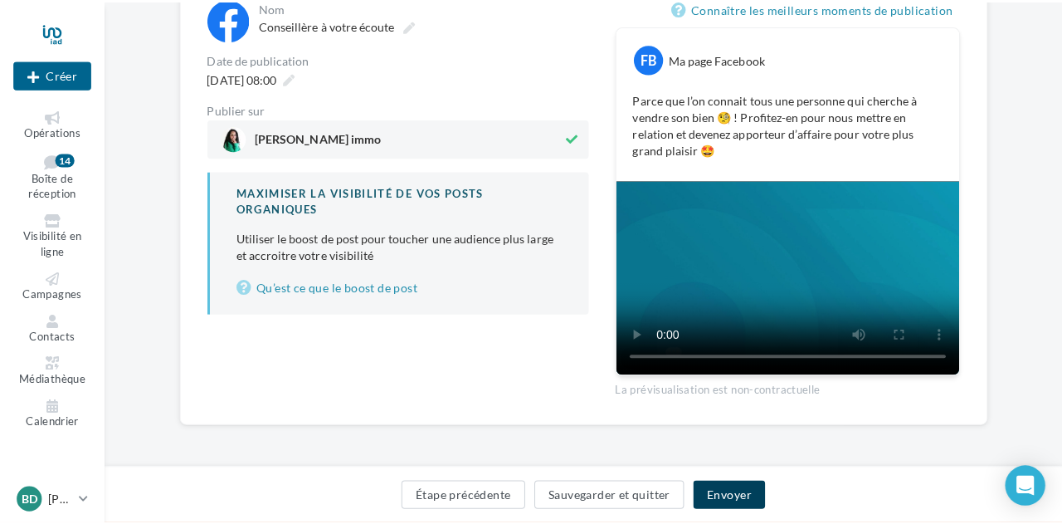
scroll to position [188, 0]
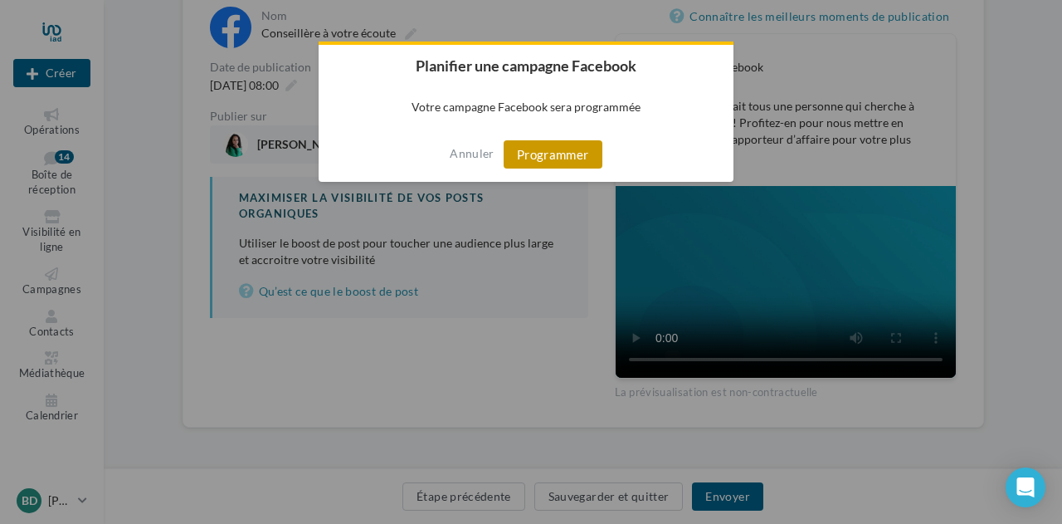
click at [556, 157] on button "Programmer" at bounding box center [553, 154] width 99 height 28
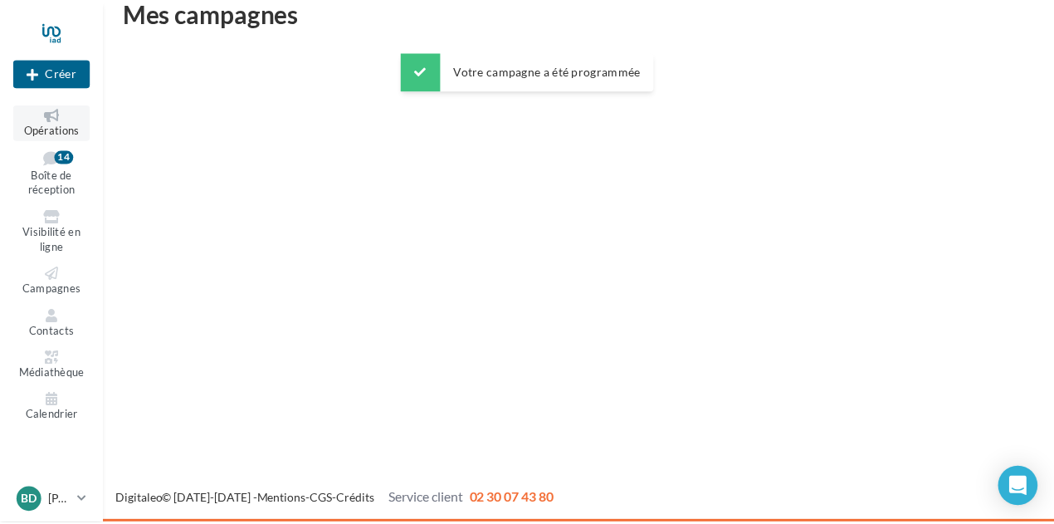
scroll to position [27, 0]
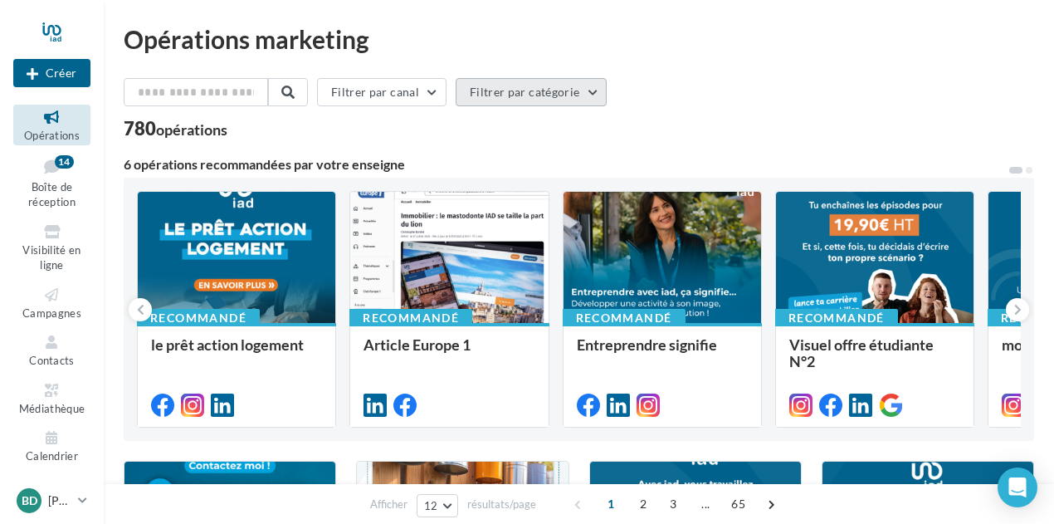
click at [588, 93] on button "Filtrer par catégorie" at bounding box center [531, 92] width 151 height 28
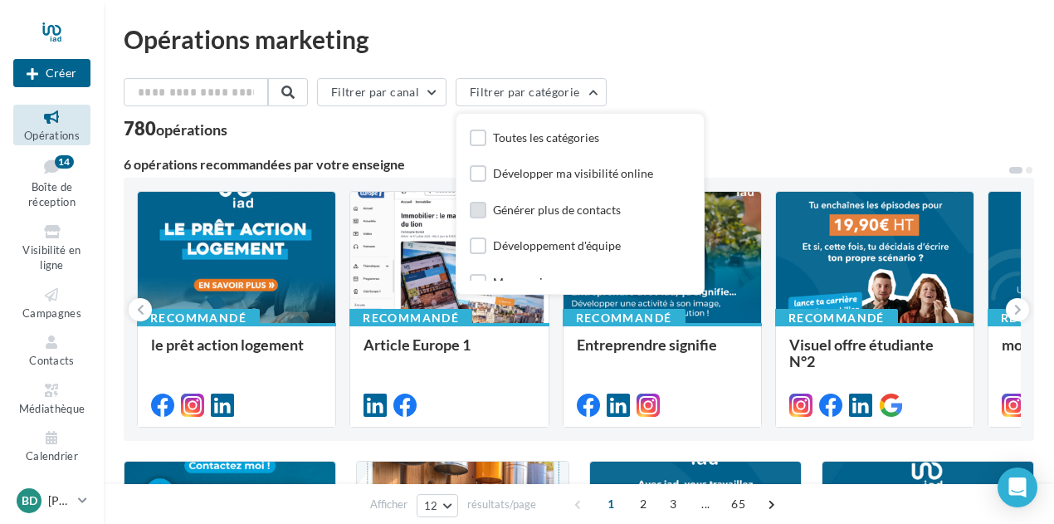
click at [592, 208] on div "Générer plus de contacts" at bounding box center [557, 210] width 128 height 17
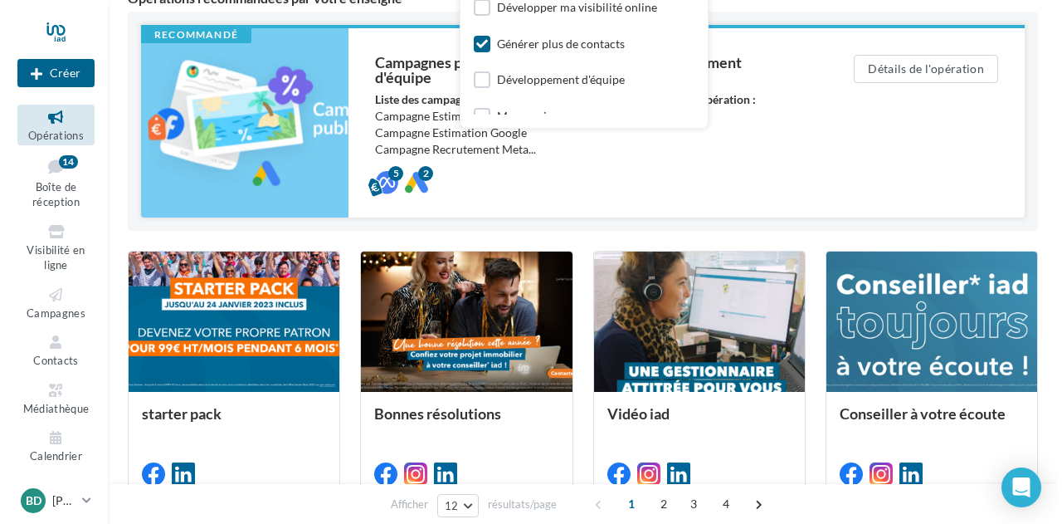
scroll to position [249, 0]
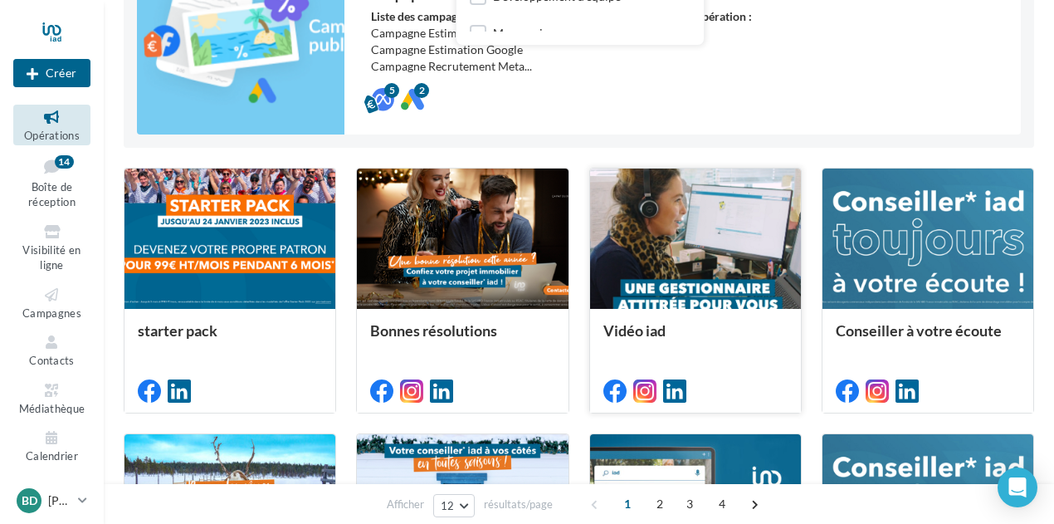
click at [690, 250] on div at bounding box center [695, 239] width 211 height 142
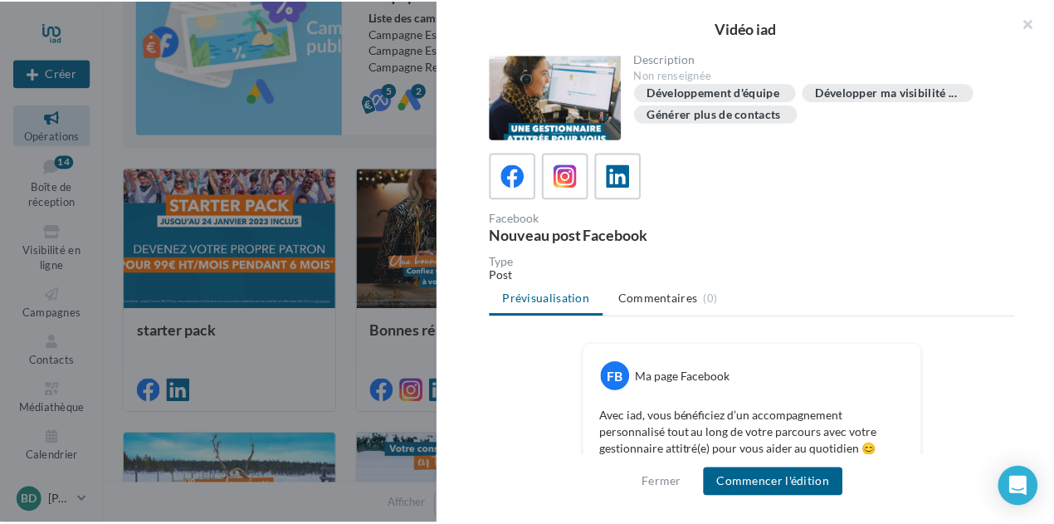
scroll to position [0, 0]
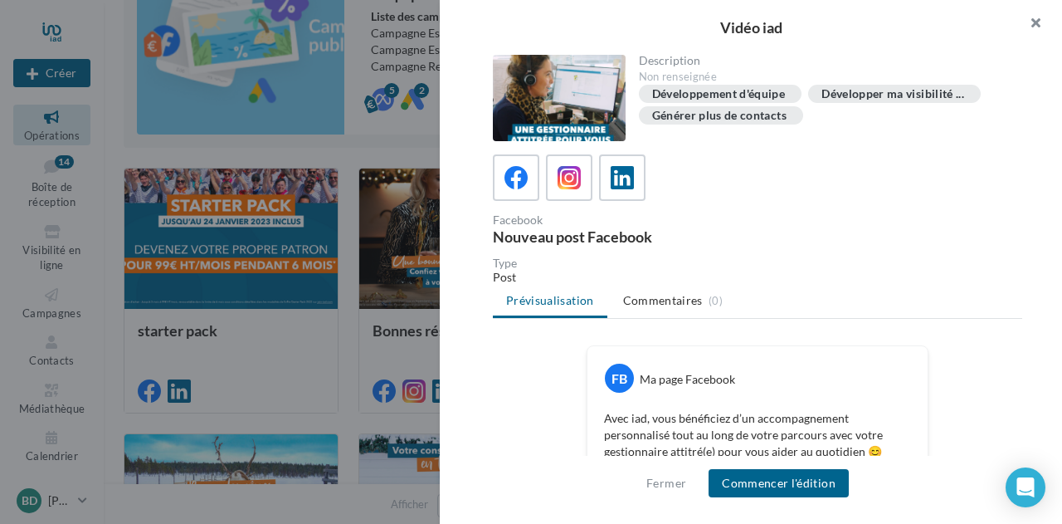
click at [1034, 19] on button "button" at bounding box center [1029, 25] width 66 height 50
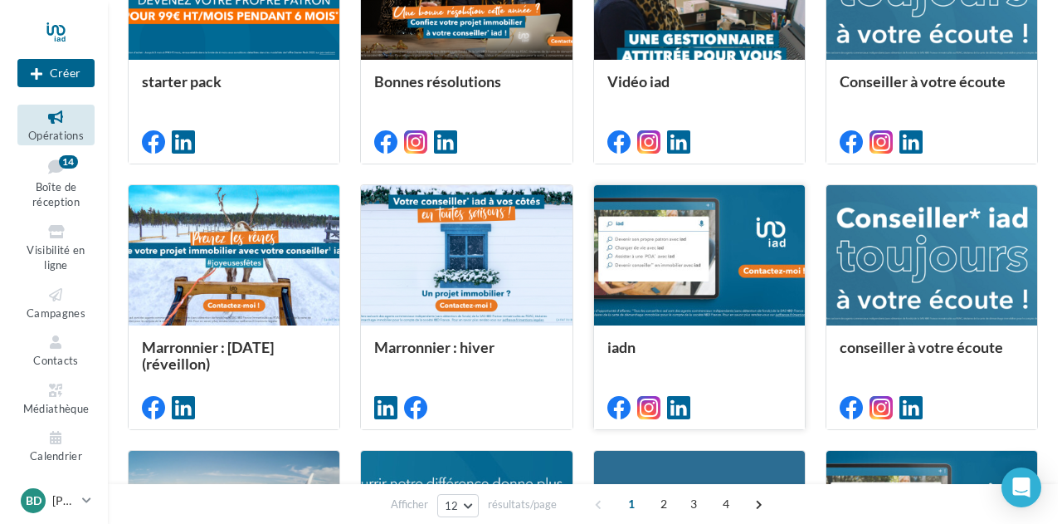
scroll to position [664, 0]
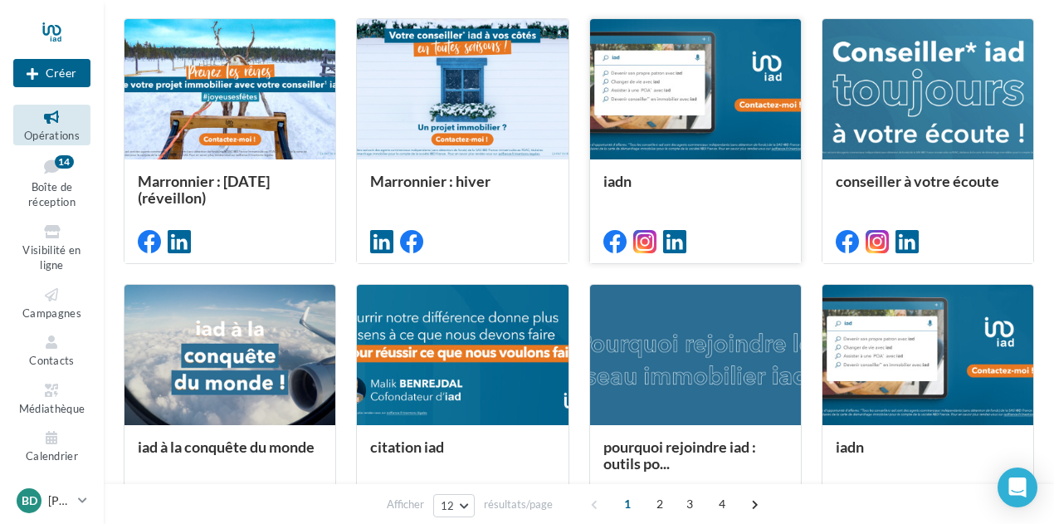
click at [675, 99] on div at bounding box center [695, 90] width 211 height 142
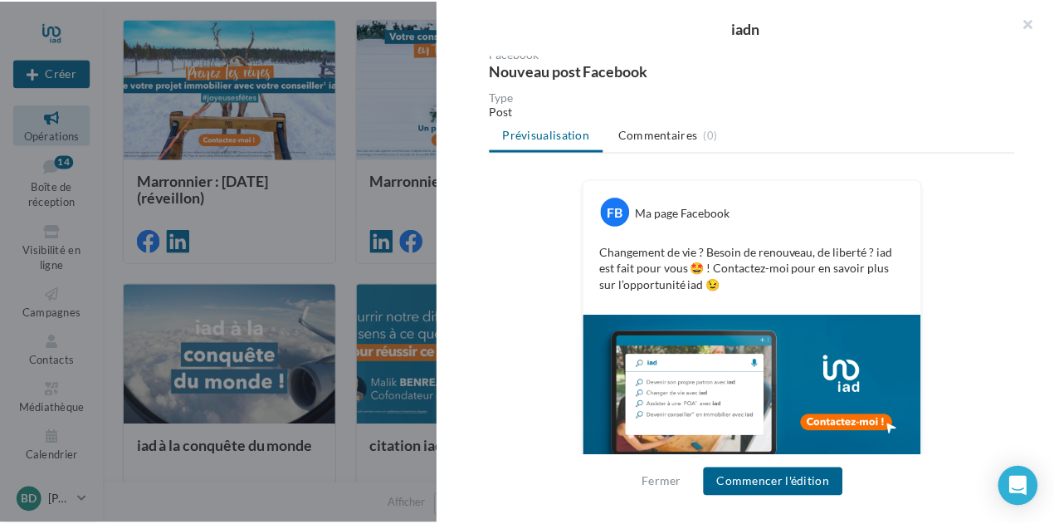
scroll to position [211, 0]
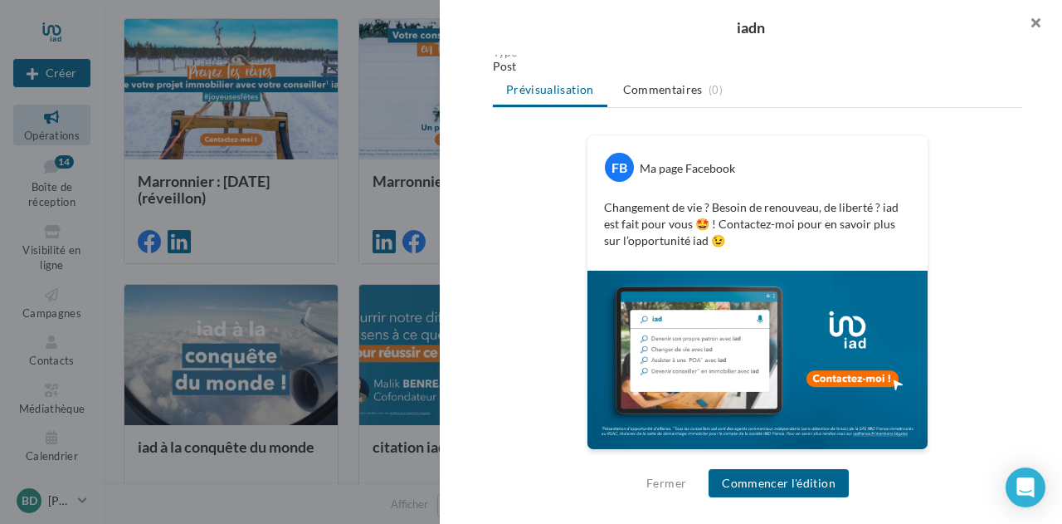
click at [1034, 24] on button "button" at bounding box center [1029, 25] width 66 height 50
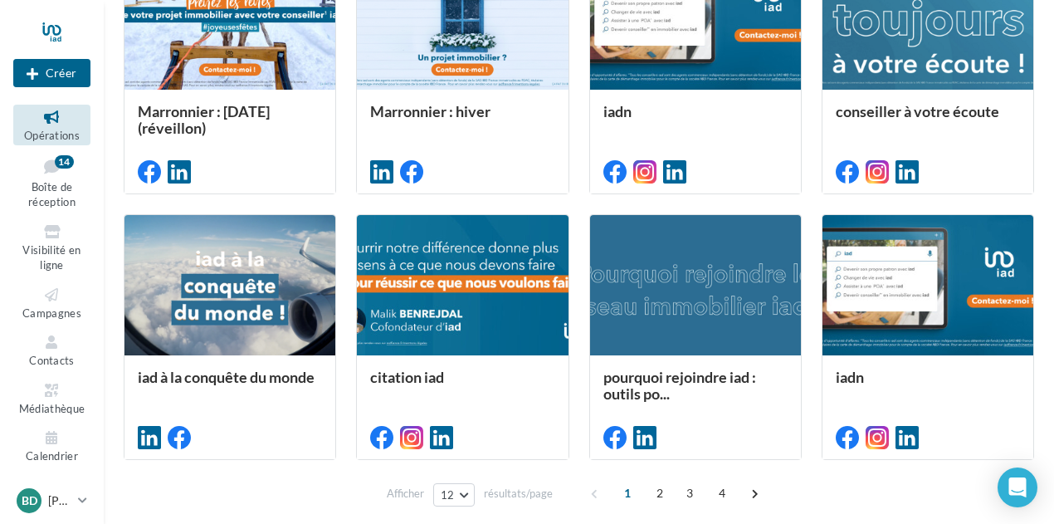
scroll to position [807, 0]
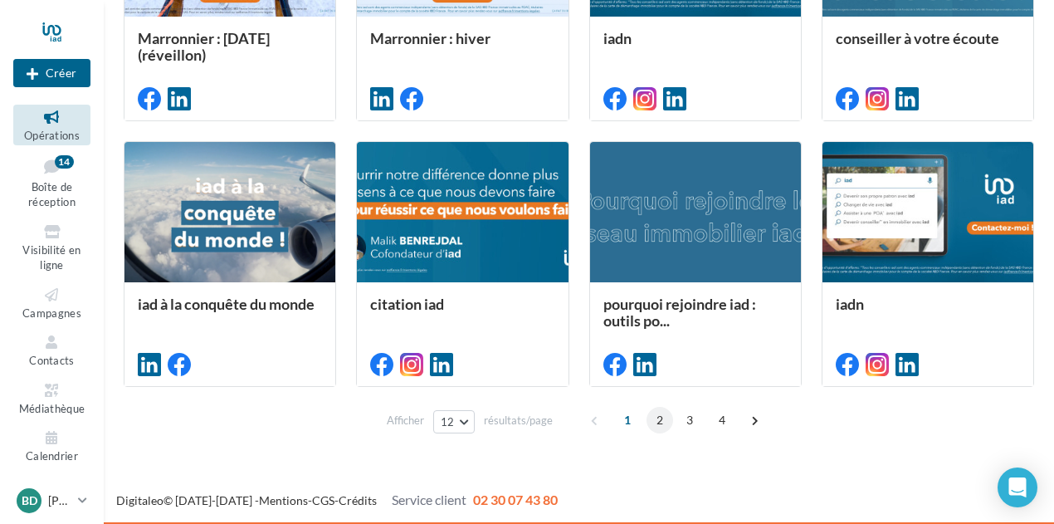
click at [656, 421] on span "2" at bounding box center [659, 420] width 27 height 27
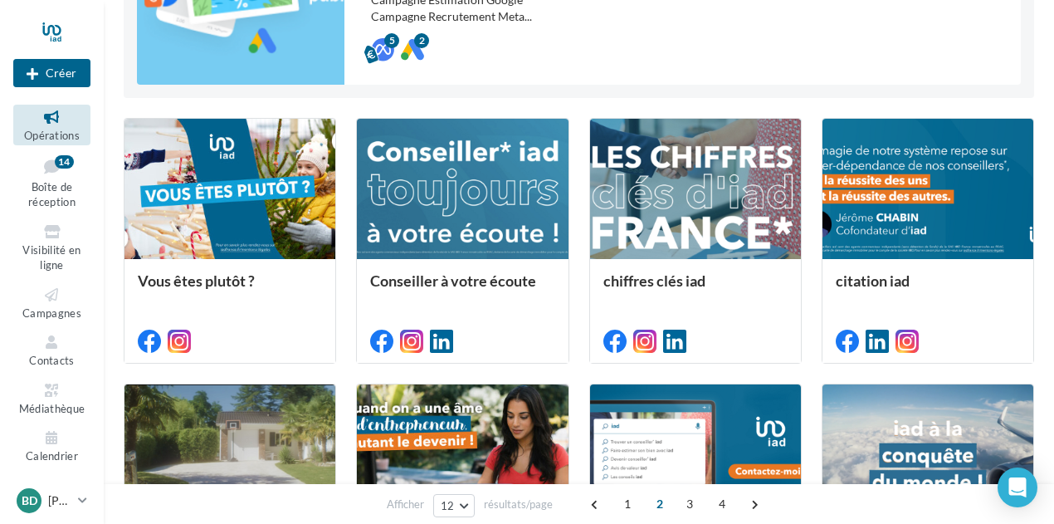
scroll to position [0, 0]
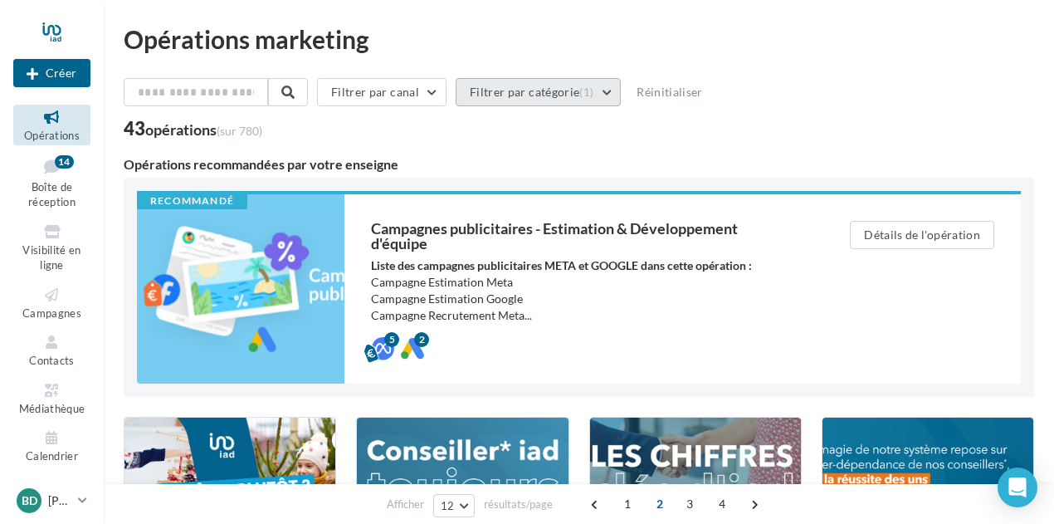
click at [607, 95] on button "Filtrer par catégorie (1)" at bounding box center [538, 92] width 165 height 28
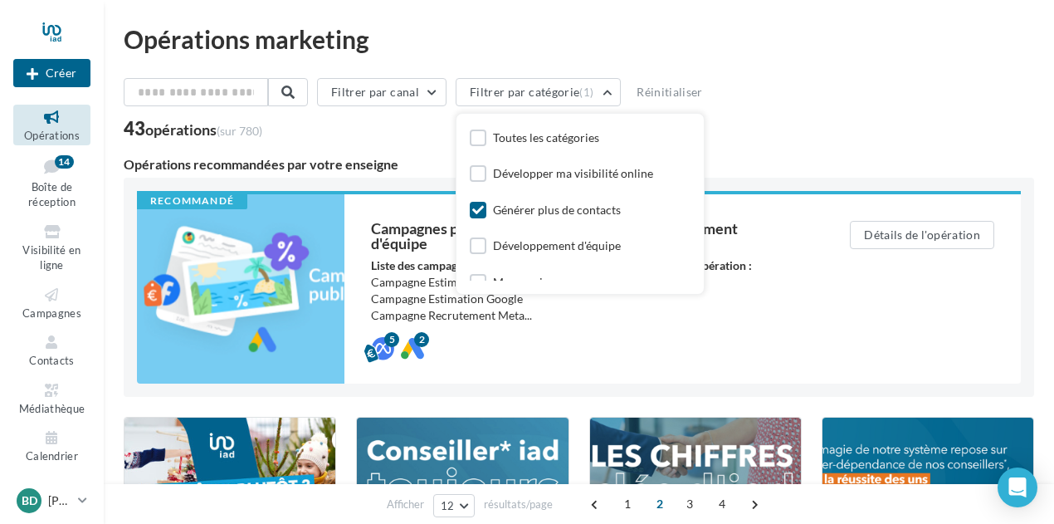
click at [574, 215] on div "Générer plus de contacts" at bounding box center [557, 210] width 128 height 17
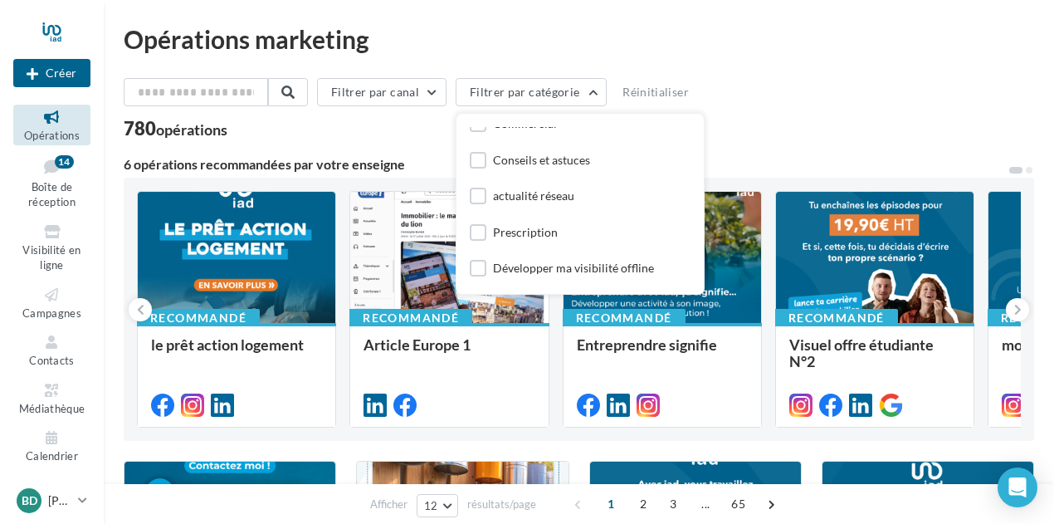
scroll to position [83, 0]
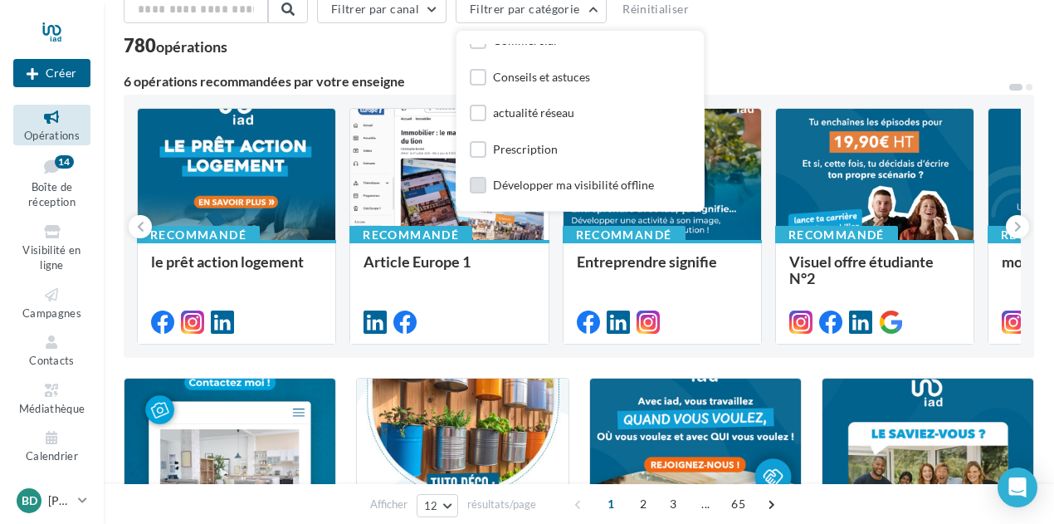
click at [588, 183] on div "Développer ma visibilité offline" at bounding box center [573, 185] width 161 height 17
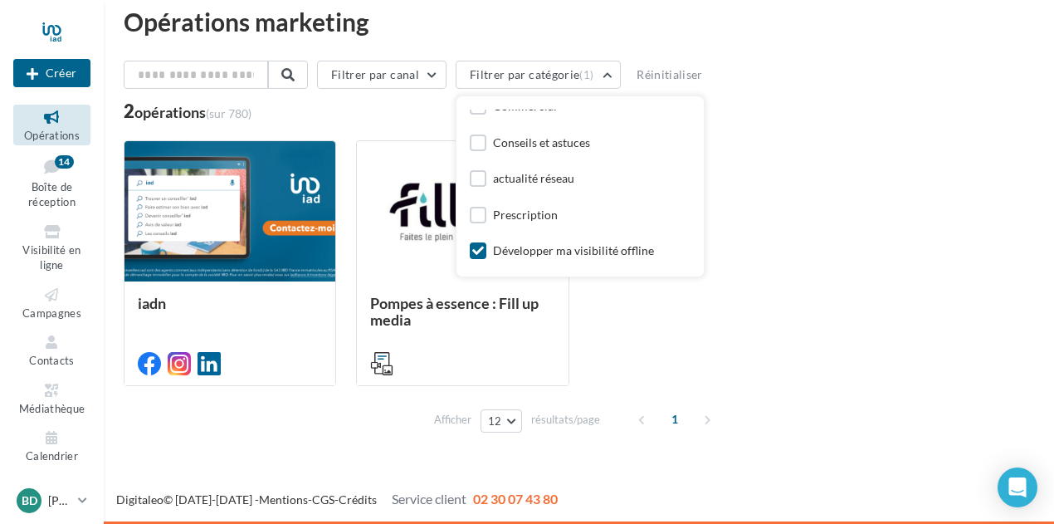
scroll to position [17, 0]
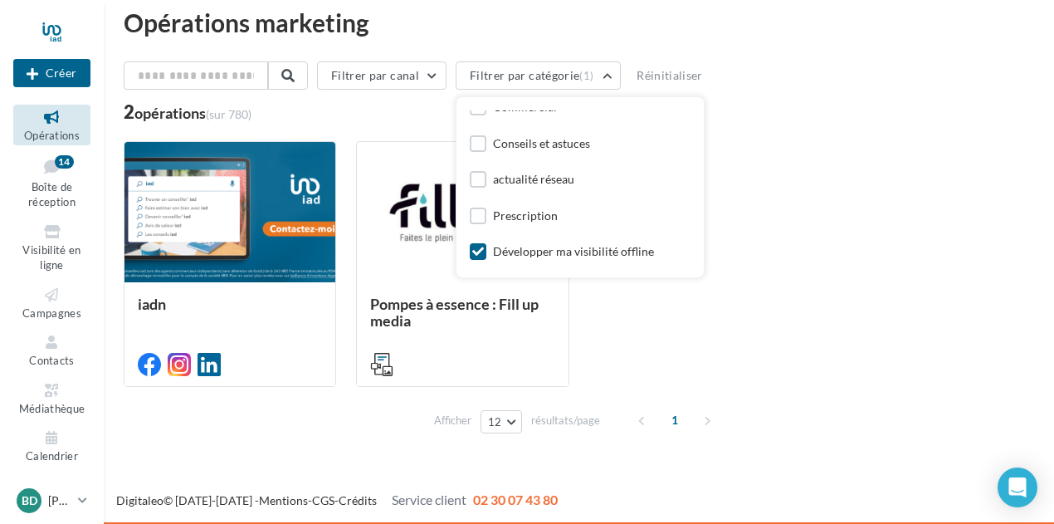
click at [544, 251] on div "Développer ma visibilité offline" at bounding box center [573, 251] width 161 height 17
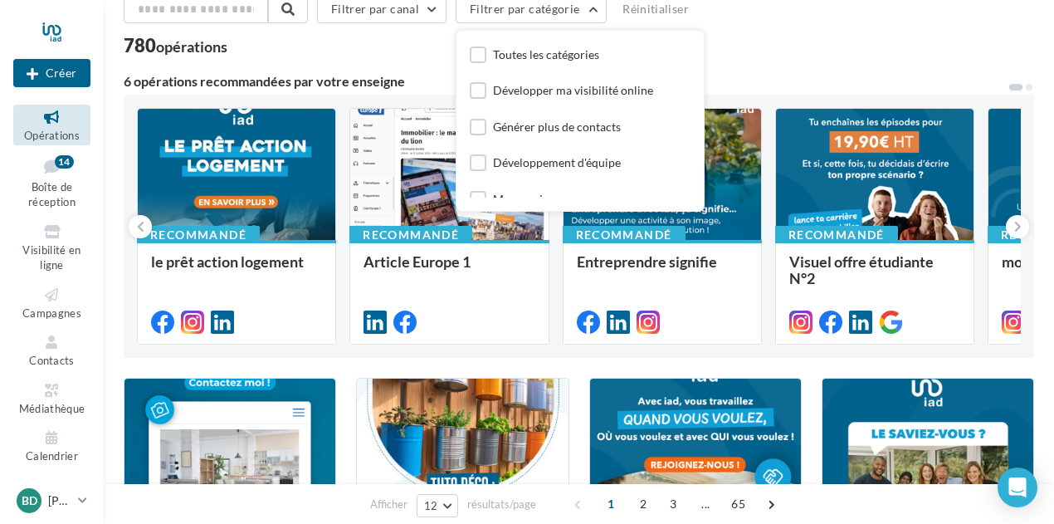
scroll to position [83, 0]
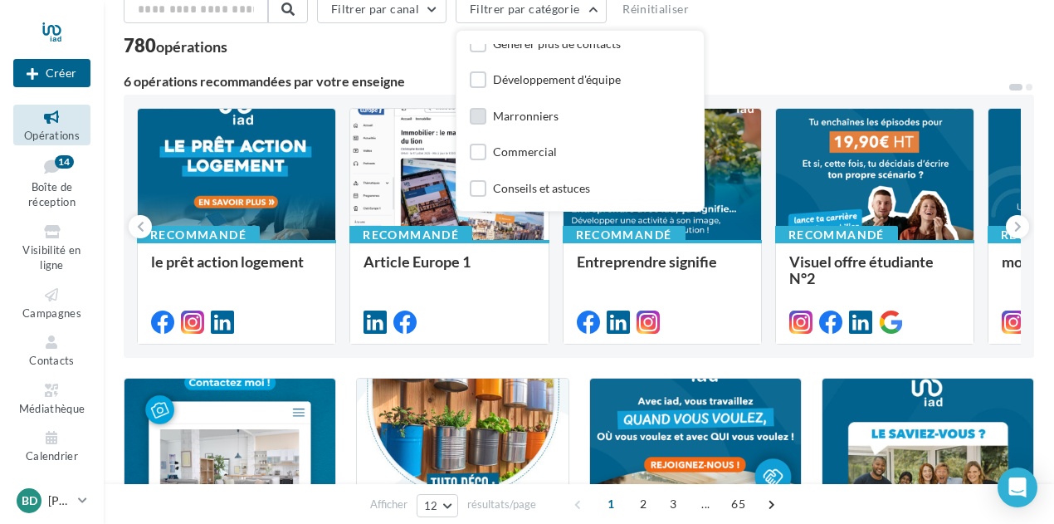
click at [558, 118] on div "Marronniers" at bounding box center [526, 116] width 66 height 17
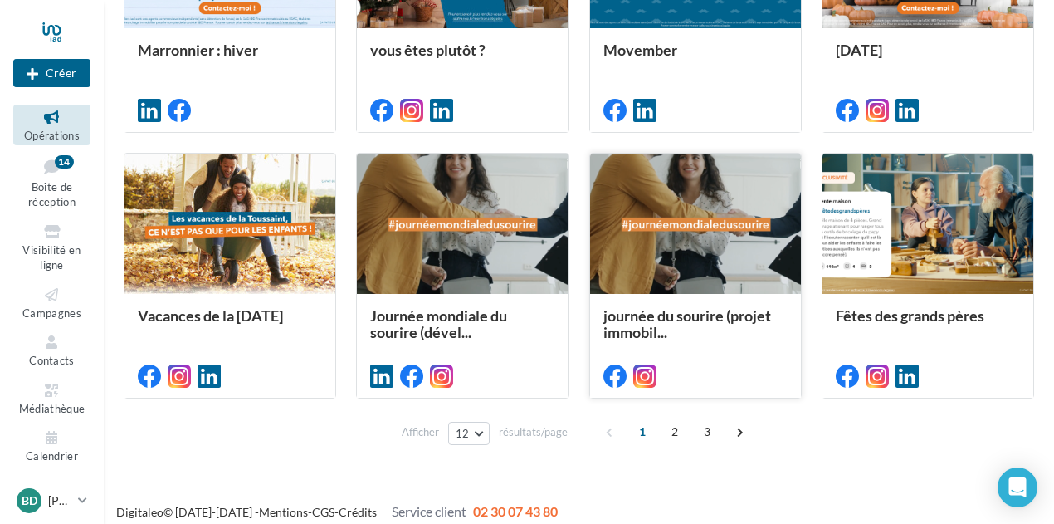
scroll to position [548, 0]
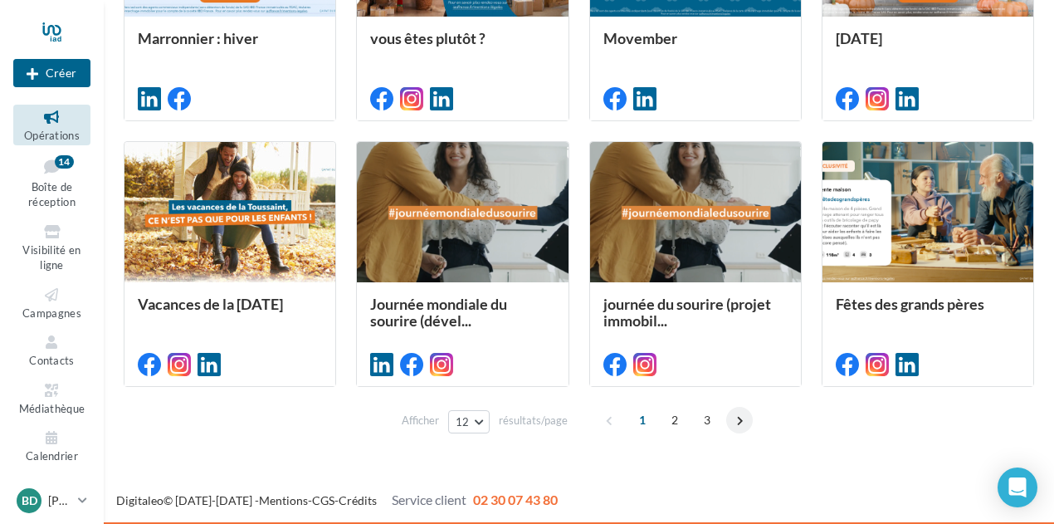
click at [736, 419] on span at bounding box center [739, 420] width 27 height 27
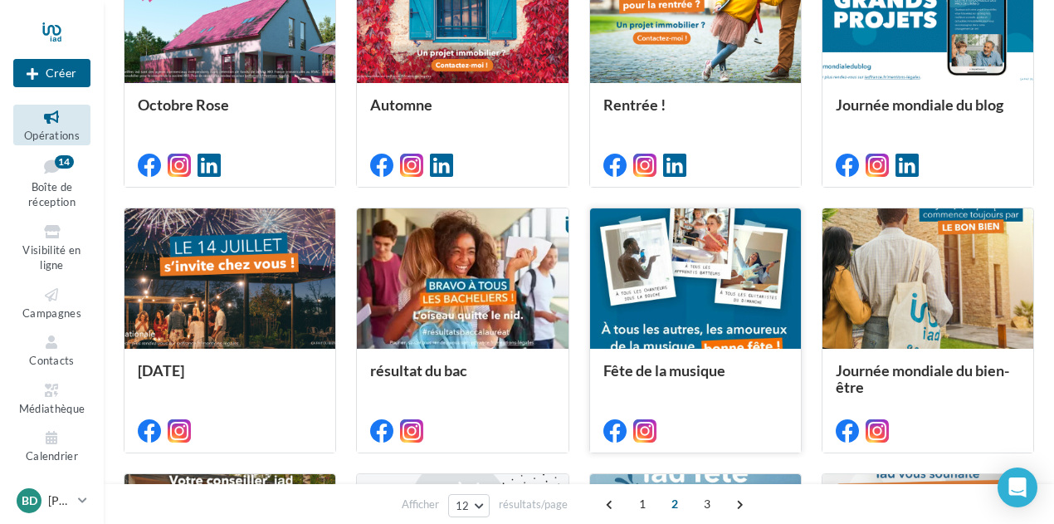
scroll to position [0, 0]
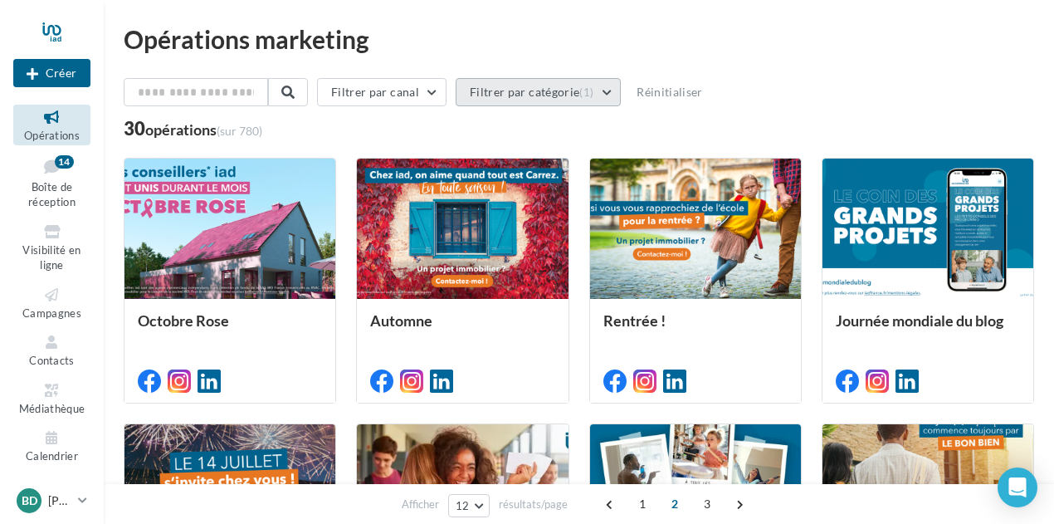
click at [614, 87] on button "Filtrer par catégorie (1)" at bounding box center [538, 92] width 165 height 28
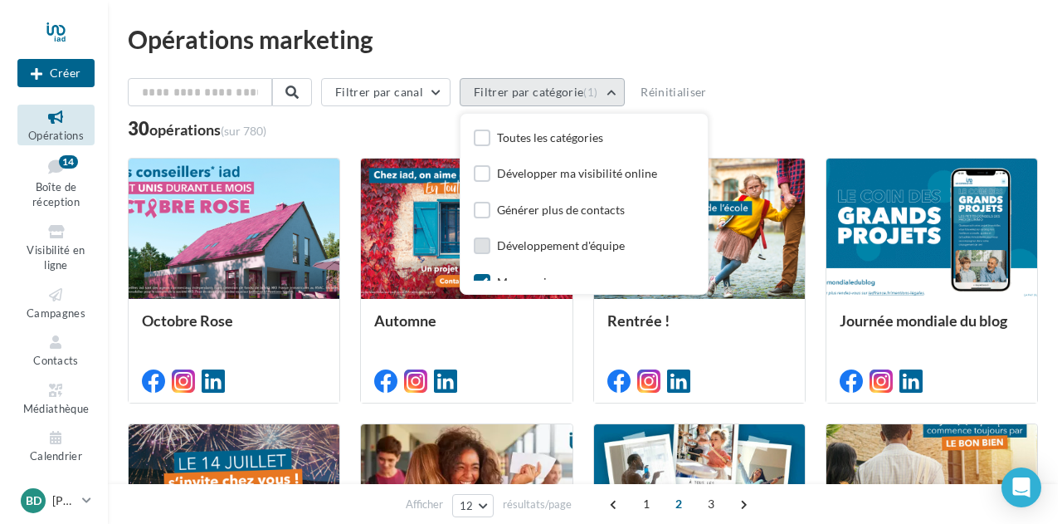
scroll to position [83, 0]
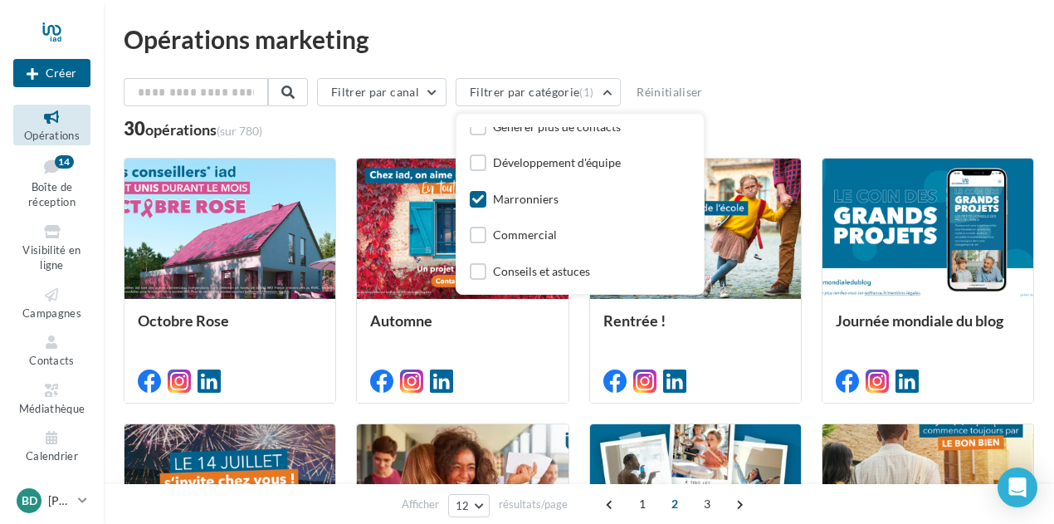
click at [517, 202] on div "Marronniers" at bounding box center [526, 199] width 66 height 17
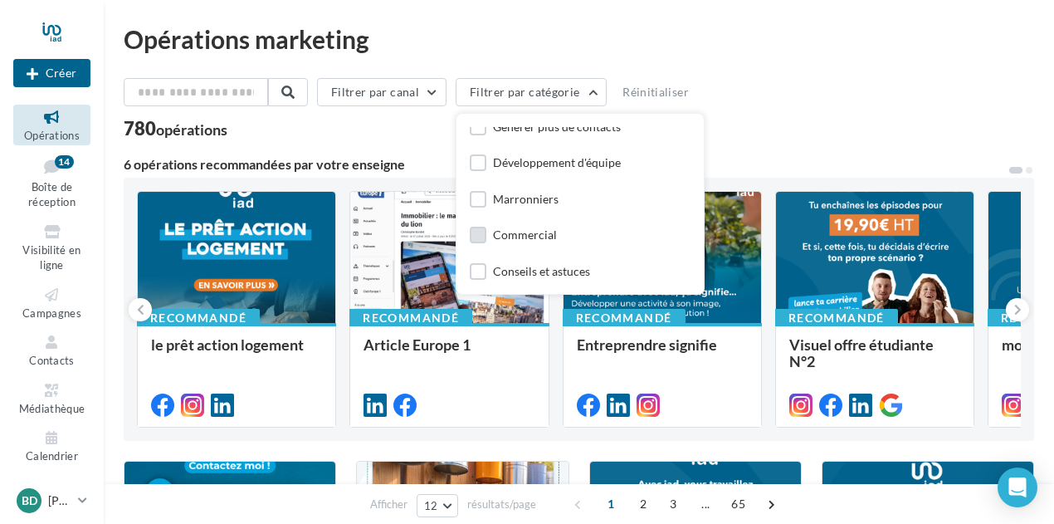
click at [529, 229] on div "Commercial" at bounding box center [525, 235] width 64 height 17
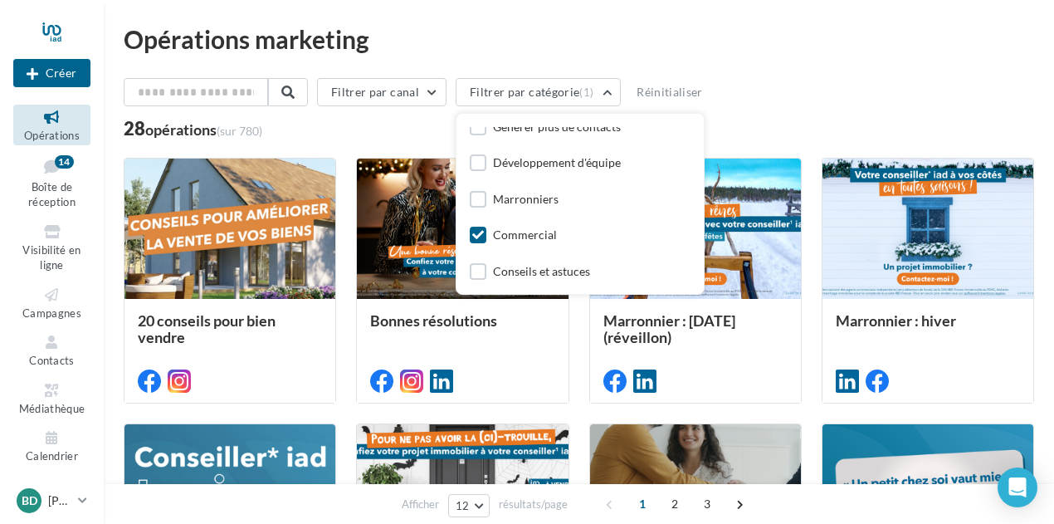
click at [772, 94] on div "Filtrer par canal Filtrer par catégorie (1) Toutes les catégories Développer ma…" at bounding box center [579, 95] width 910 height 35
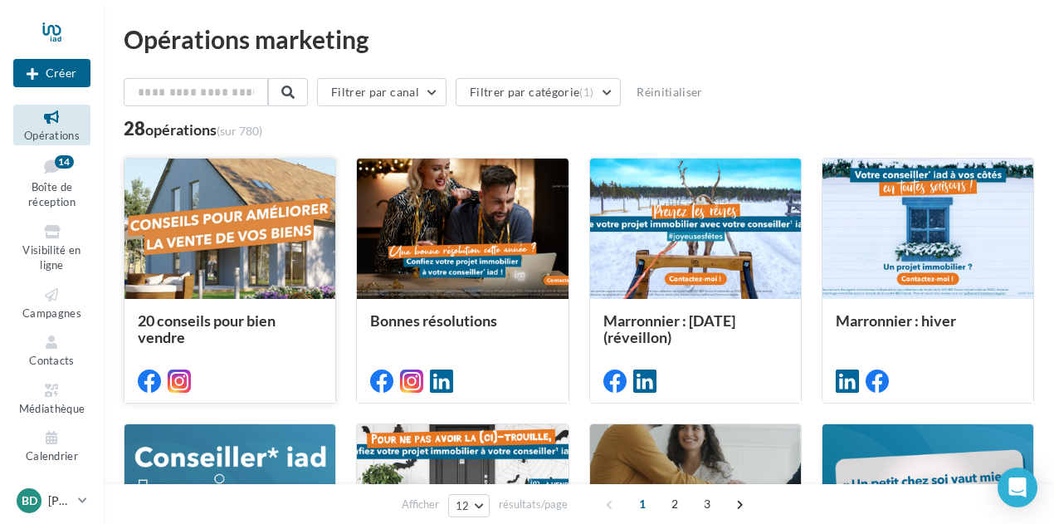
click at [267, 237] on div at bounding box center [229, 229] width 211 height 142
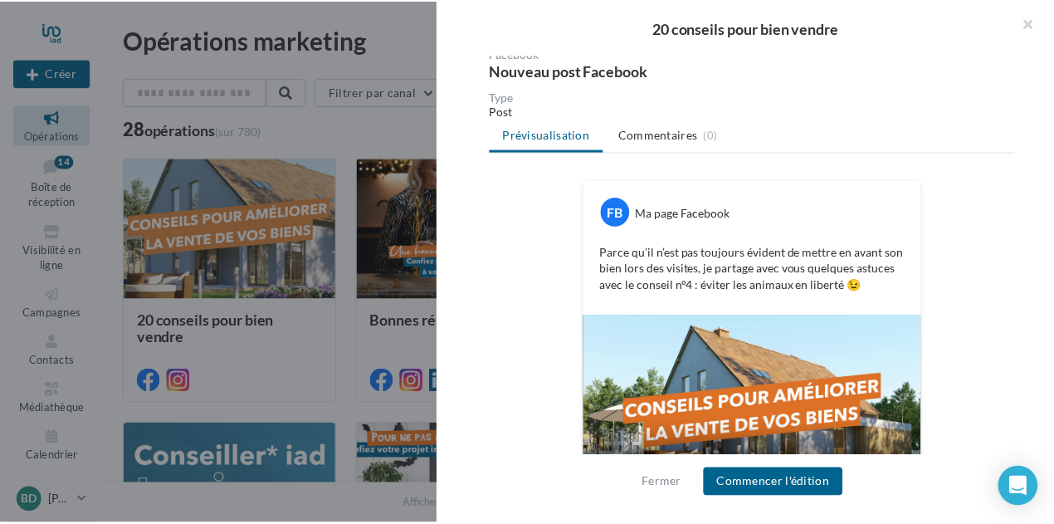
scroll to position [223, 0]
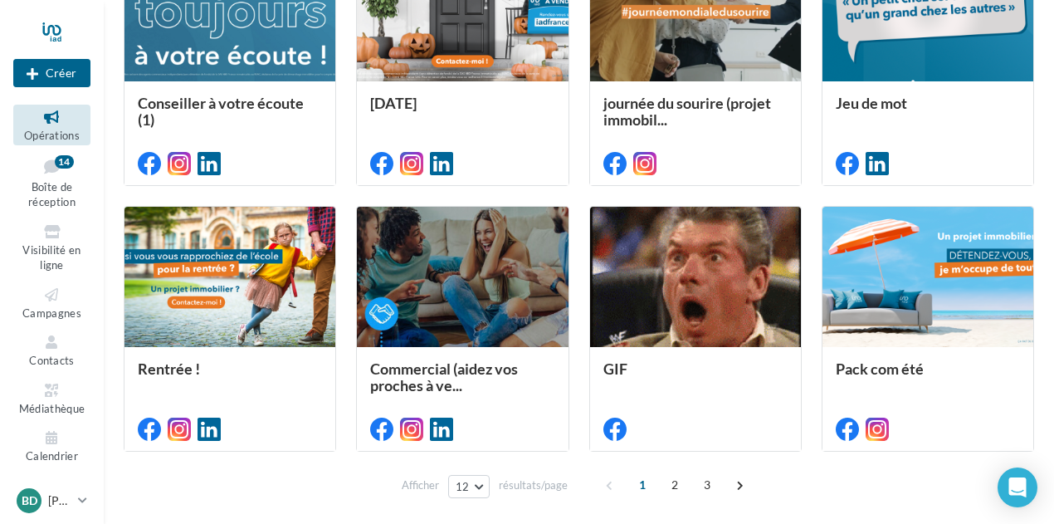
scroll to position [548, 0]
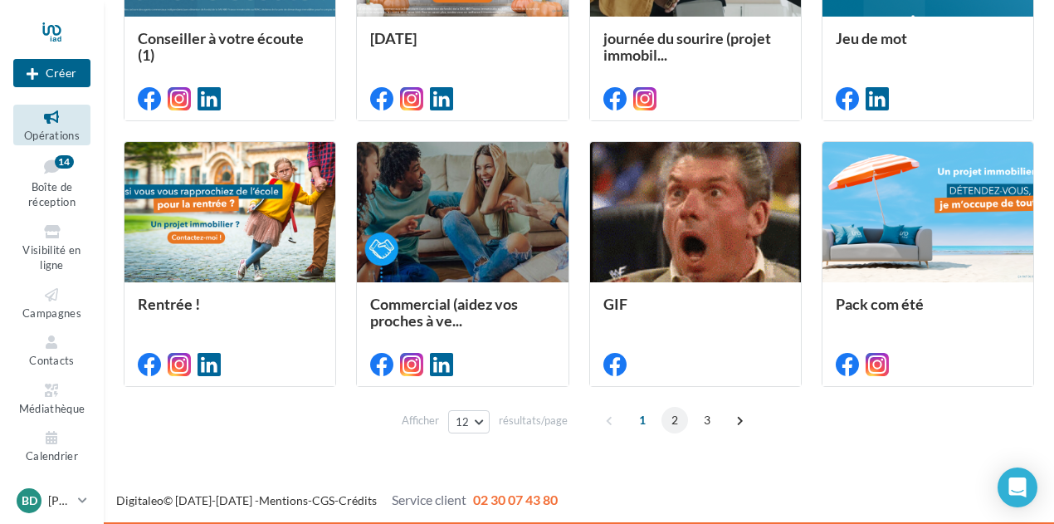
click at [671, 415] on span "2" at bounding box center [674, 420] width 27 height 27
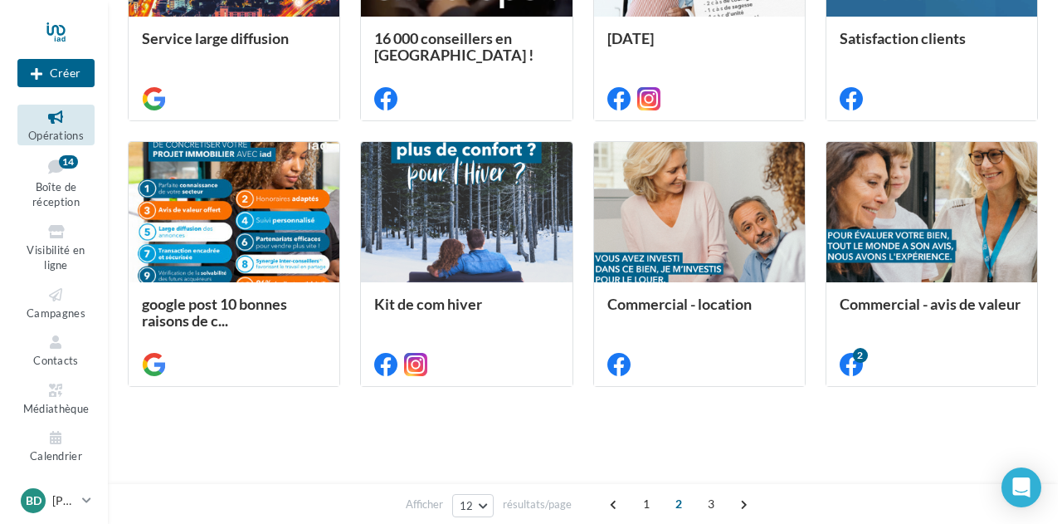
scroll to position [91, 0]
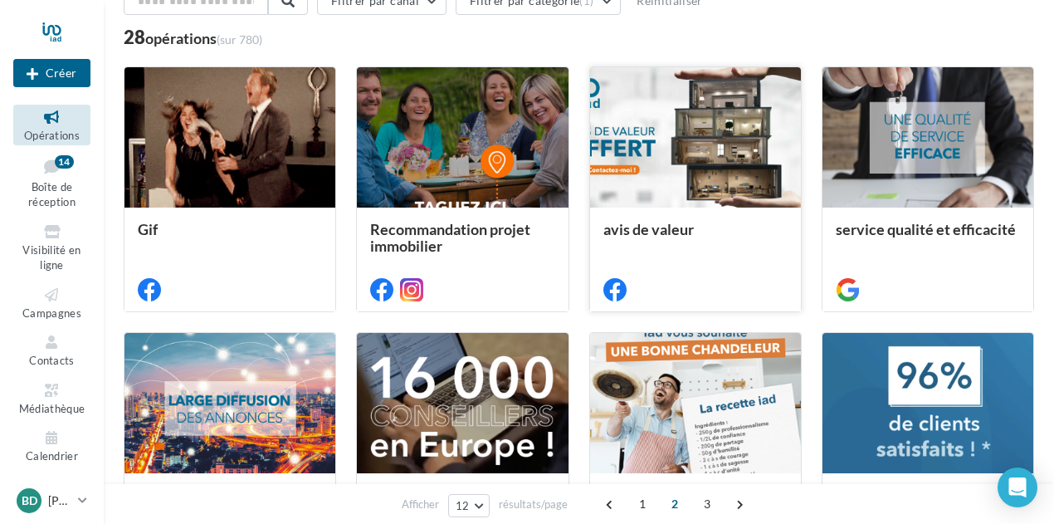
click at [687, 134] on div at bounding box center [695, 138] width 211 height 142
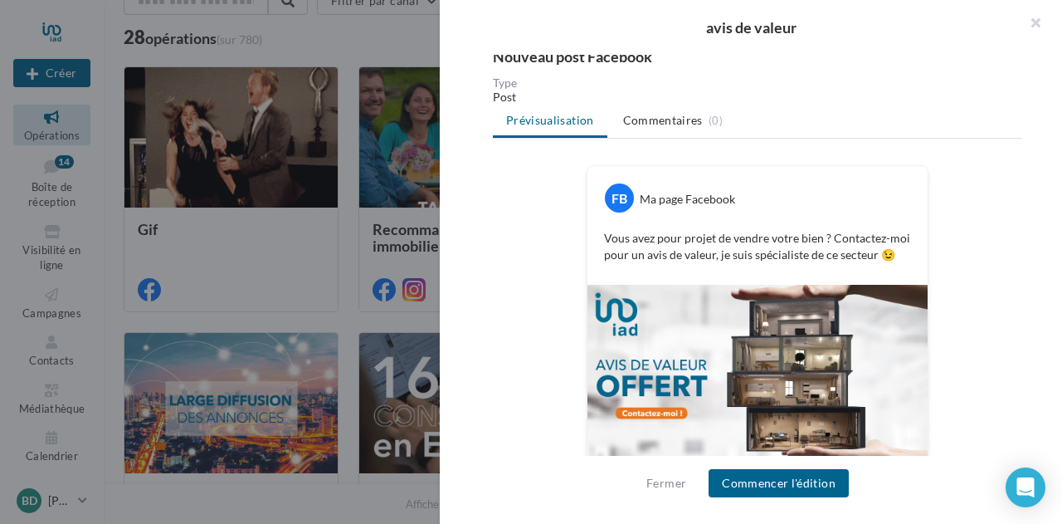
scroll to position [193, 0]
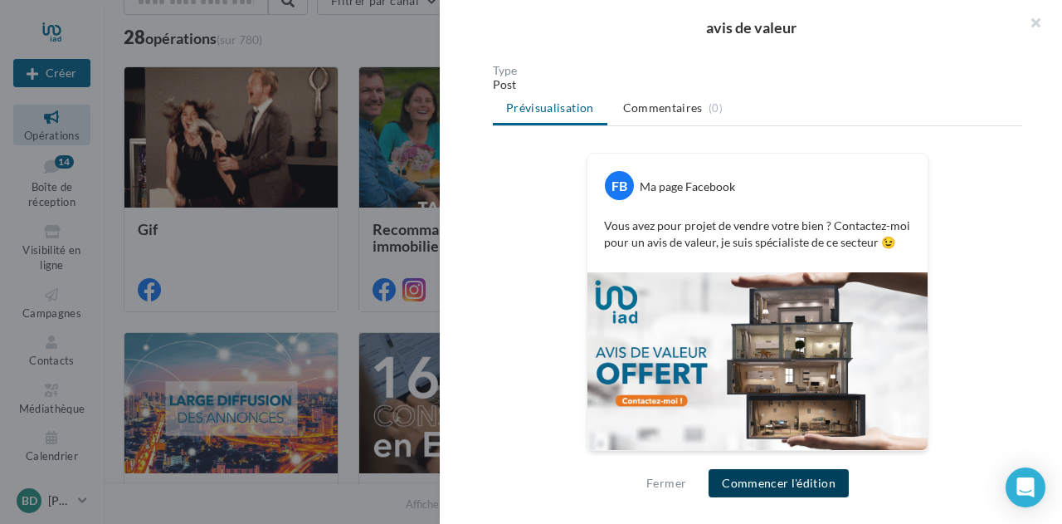
click at [756, 485] on button "Commencer l'édition" at bounding box center [779, 483] width 140 height 28
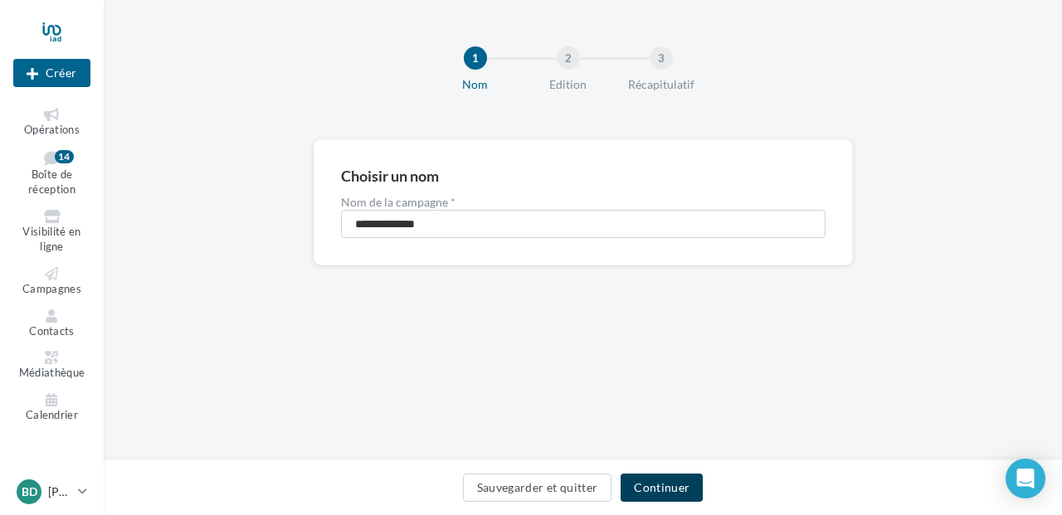
click at [657, 492] on button "Continuer" at bounding box center [662, 488] width 82 height 28
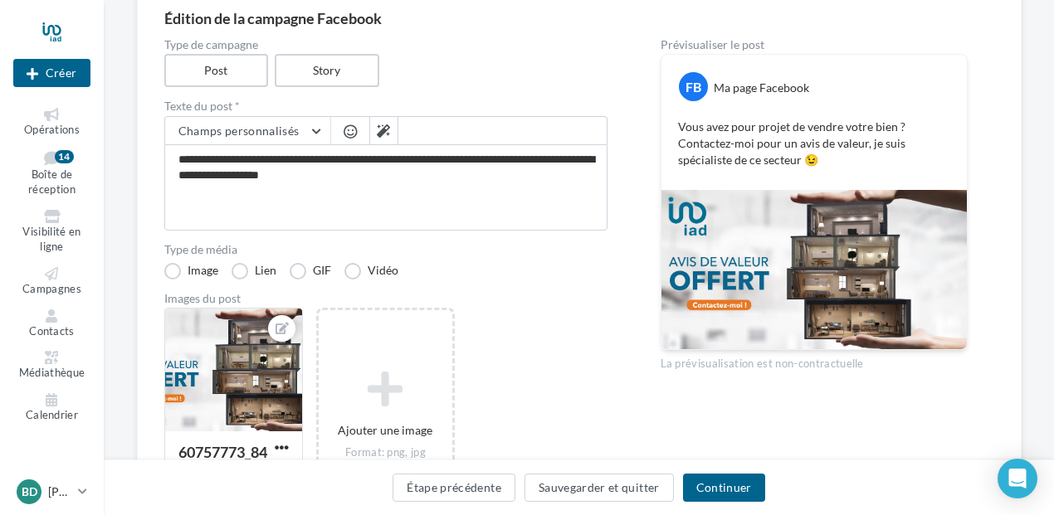
scroll to position [249, 0]
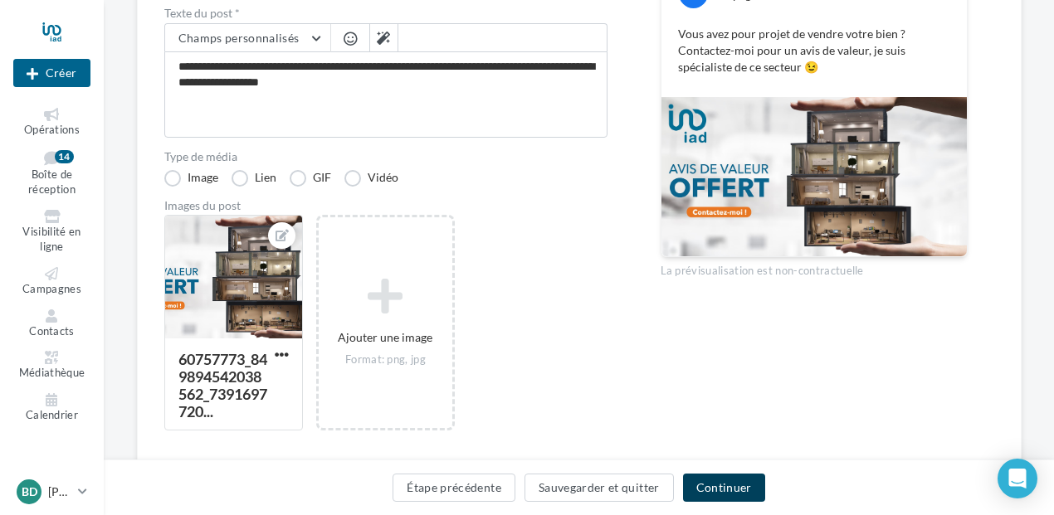
click at [747, 492] on button "Continuer" at bounding box center [724, 488] width 82 height 28
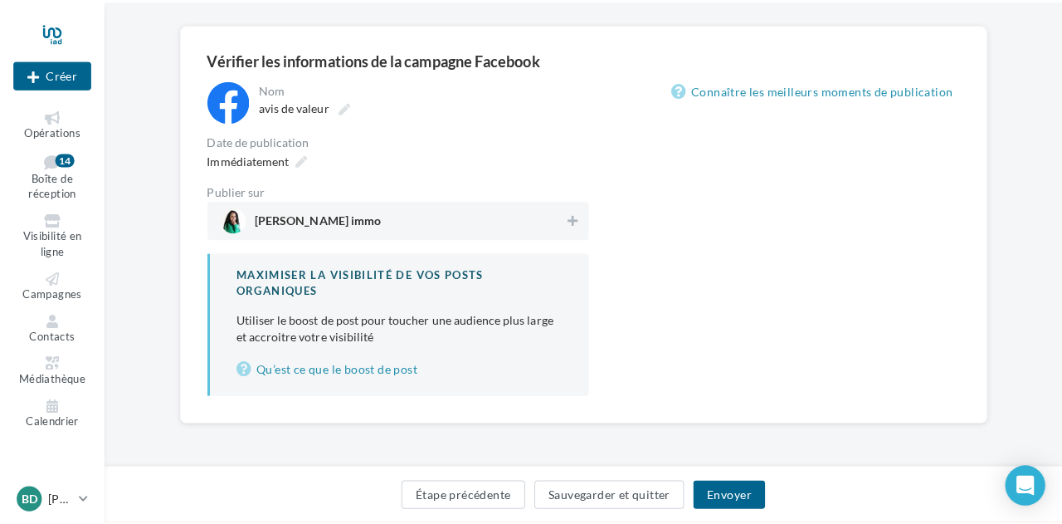
scroll to position [115, 0]
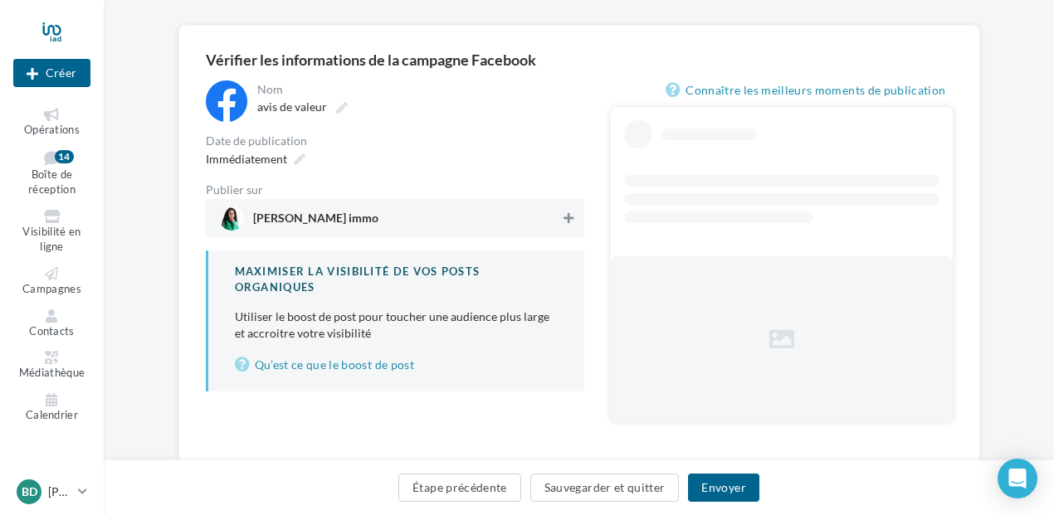
click at [562, 213] on button at bounding box center [568, 218] width 17 height 20
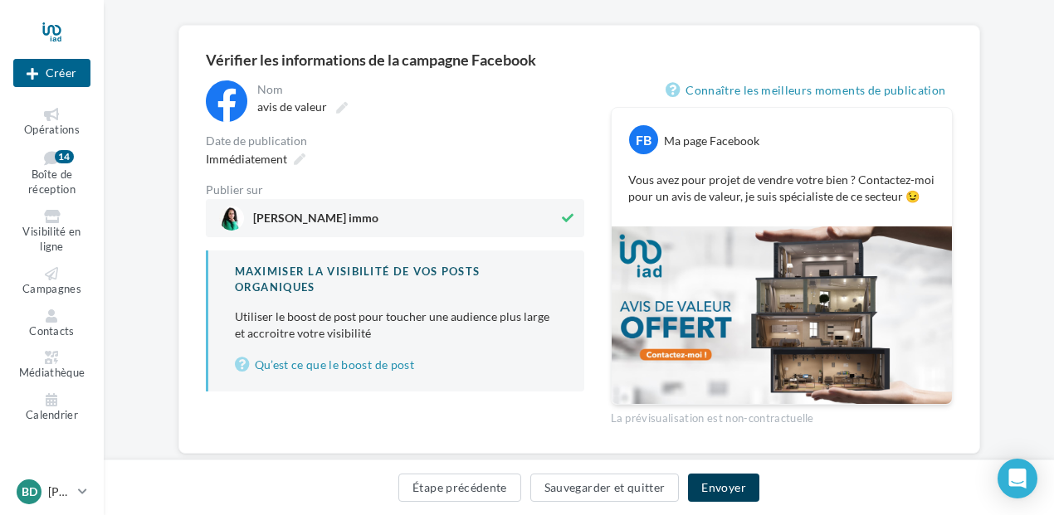
click at [707, 487] on button "Envoyer" at bounding box center [723, 488] width 71 height 28
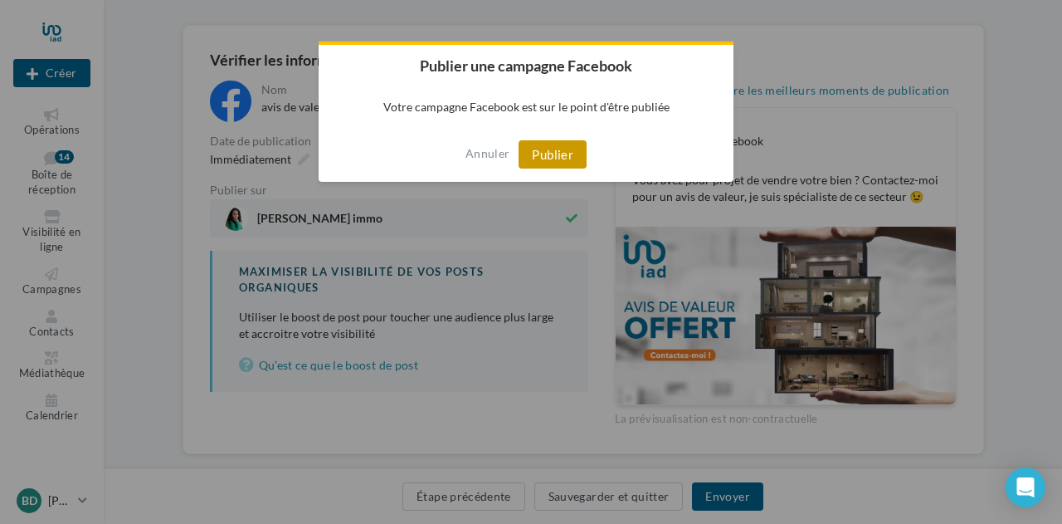
click at [547, 147] on button "Publier" at bounding box center [553, 154] width 68 height 28
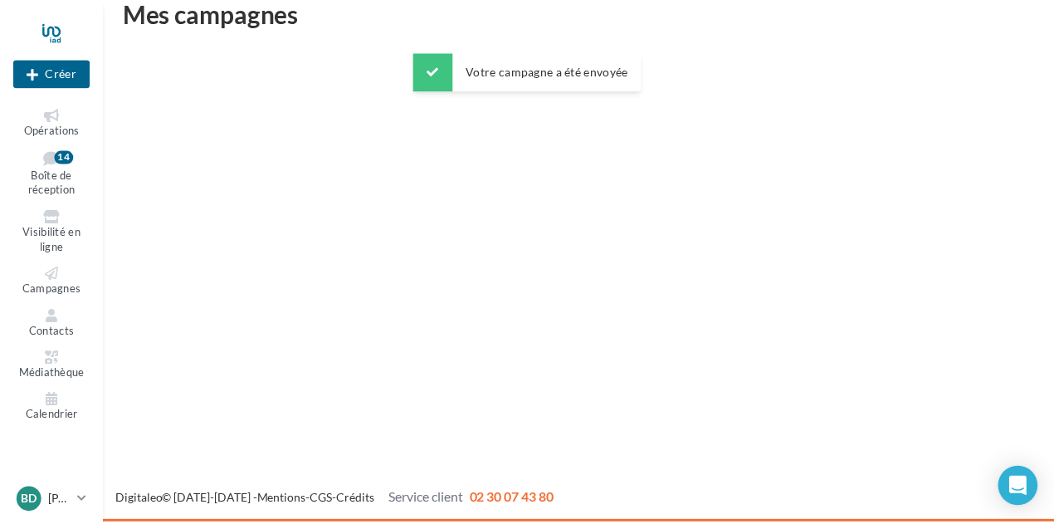
scroll to position [27, 0]
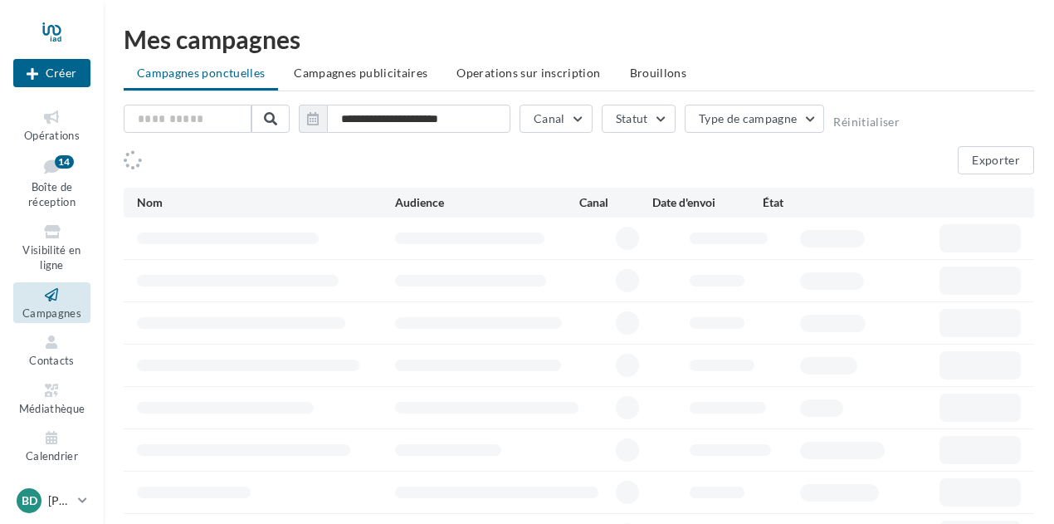
click at [54, 119] on icon at bounding box center [51, 117] width 67 height 19
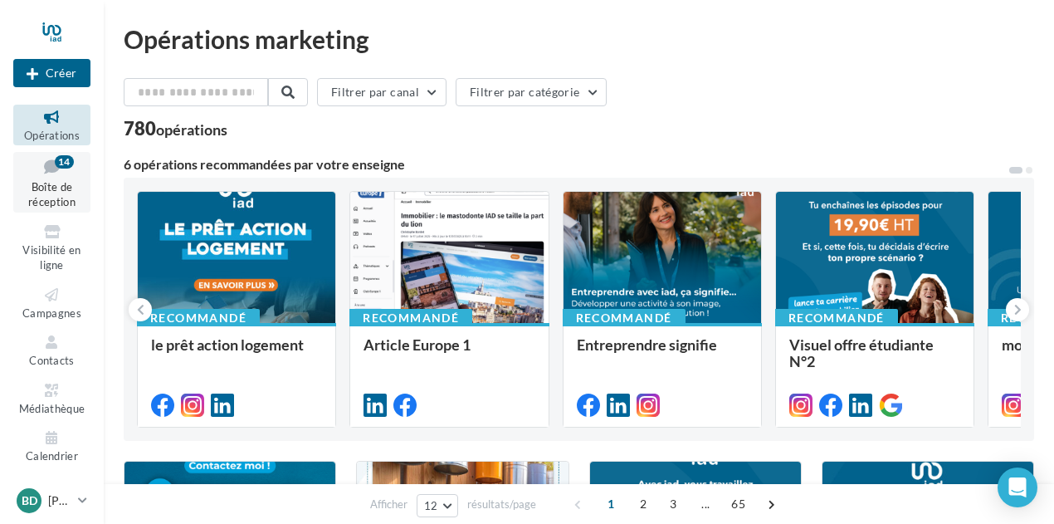
click at [48, 174] on icon at bounding box center [51, 166] width 67 height 22
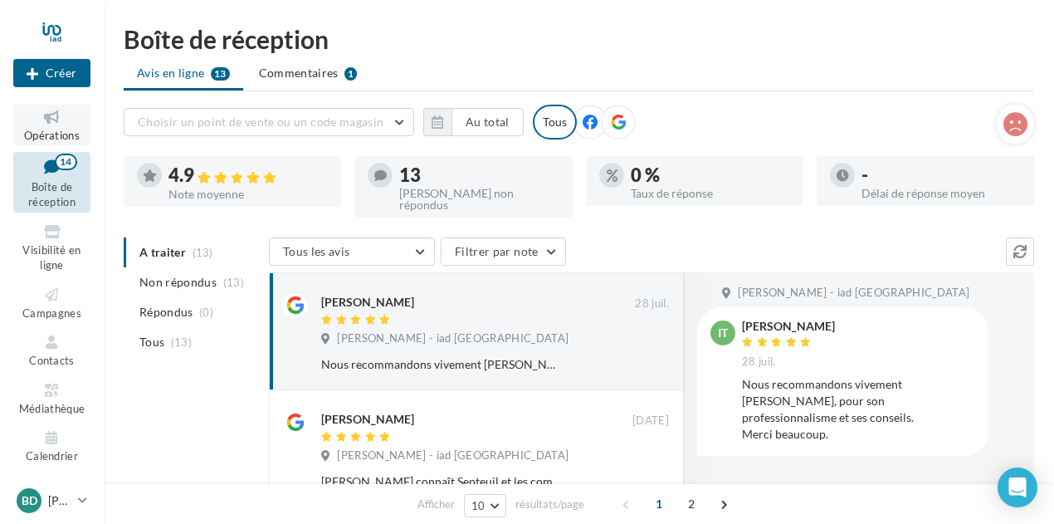
click at [56, 130] on span "Opérations" at bounding box center [52, 135] width 56 height 13
